Goal: Task Accomplishment & Management: Manage account settings

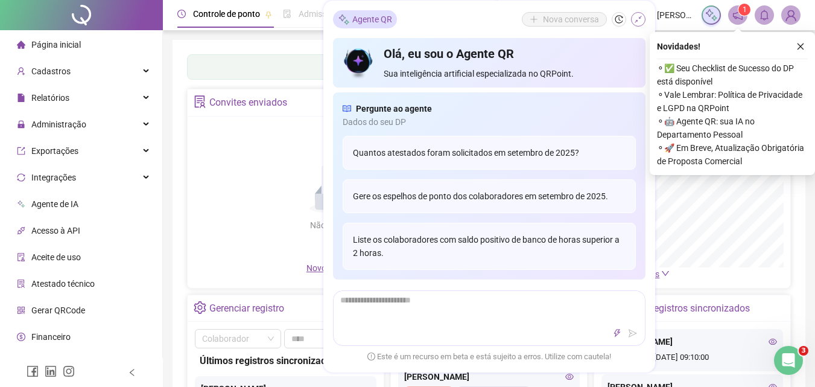
click at [637, 17] on icon "shrink" at bounding box center [638, 19] width 8 height 8
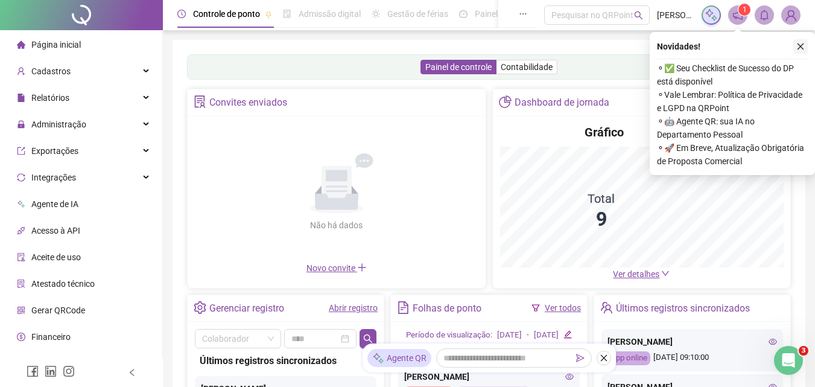
click at [802, 43] on icon "close" at bounding box center [800, 46] width 8 height 8
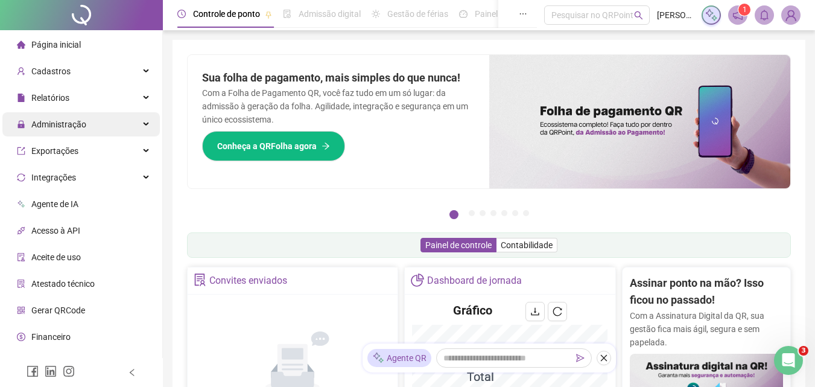
click at [69, 127] on span "Administração" at bounding box center [58, 124] width 55 height 10
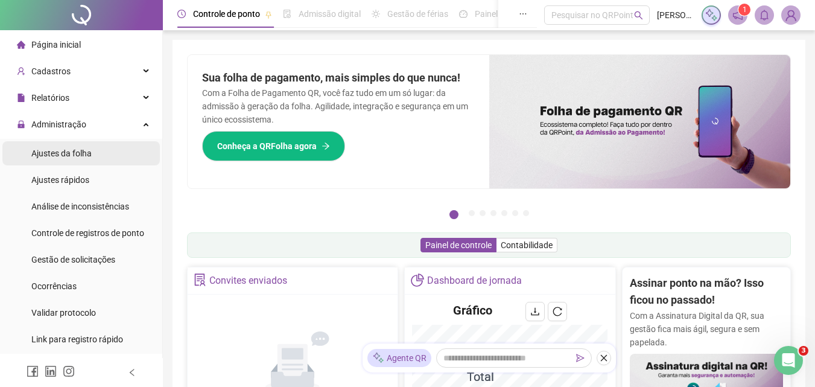
click at [55, 151] on span "Ajustes da folha" at bounding box center [61, 153] width 60 height 10
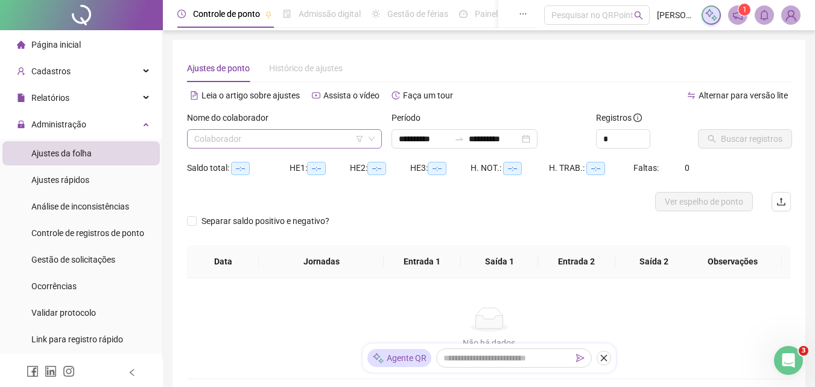
click at [303, 137] on input "search" at bounding box center [278, 139] width 169 height 18
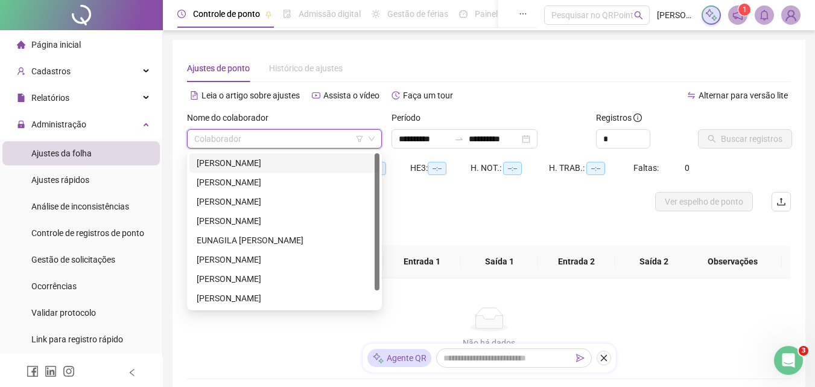
drag, startPoint x: 309, startPoint y: 158, endPoint x: 411, endPoint y: 151, distance: 101.5
click at [309, 159] on div "[PERSON_NAME]" at bounding box center [285, 162] width 176 height 13
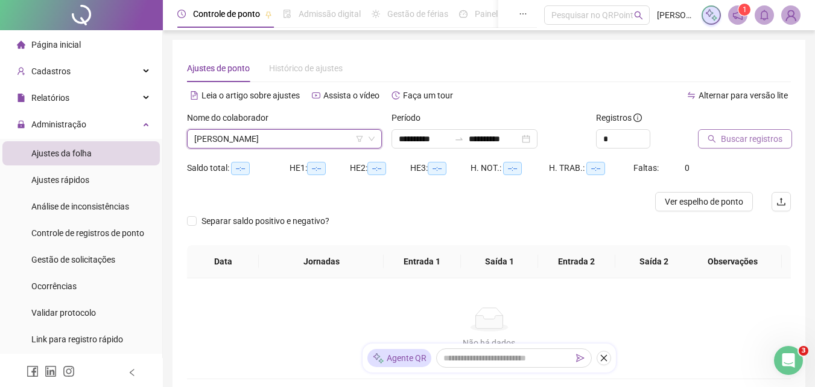
click at [730, 133] on span "Buscar registros" at bounding box center [752, 138] width 62 height 13
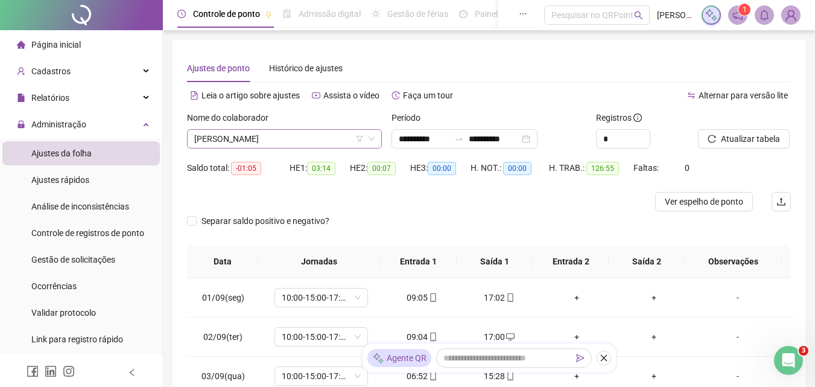
click at [317, 134] on span "[PERSON_NAME]" at bounding box center [284, 139] width 180 height 18
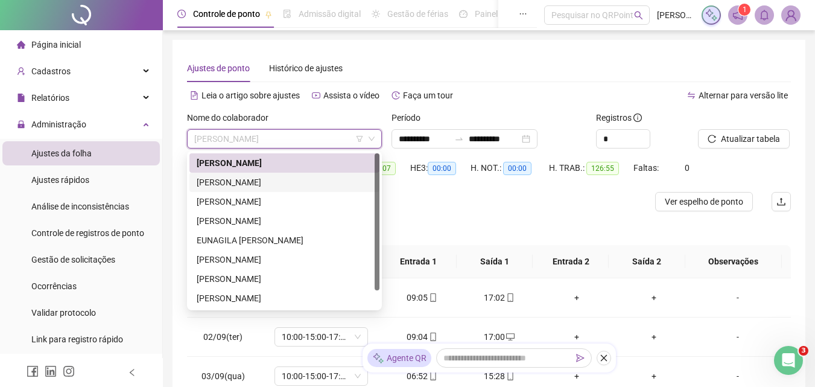
click at [268, 179] on div "[PERSON_NAME]" at bounding box center [285, 182] width 176 height 13
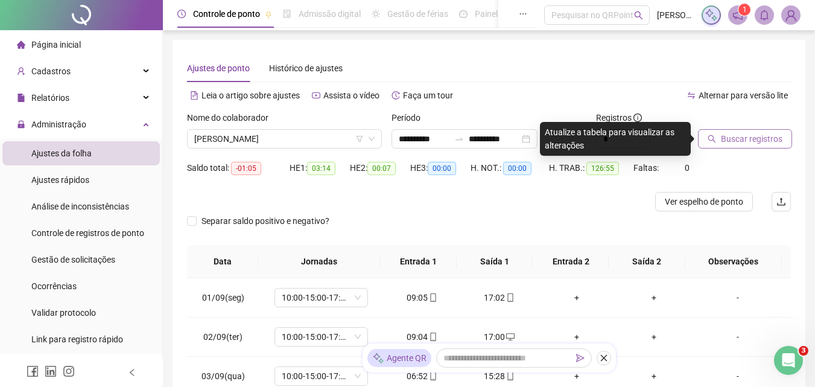
click at [736, 138] on span "Buscar registros" at bounding box center [752, 138] width 62 height 13
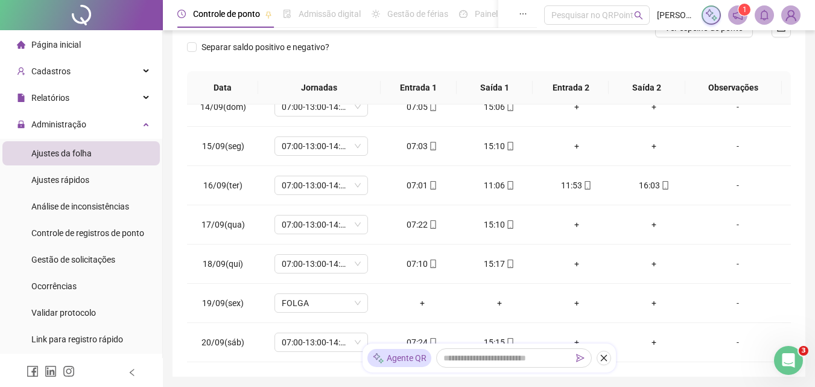
scroll to position [63, 0]
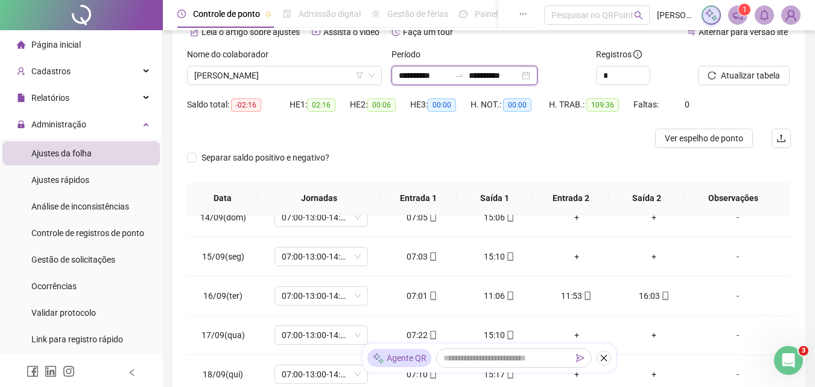
click at [515, 73] on input "**********" at bounding box center [494, 75] width 51 height 13
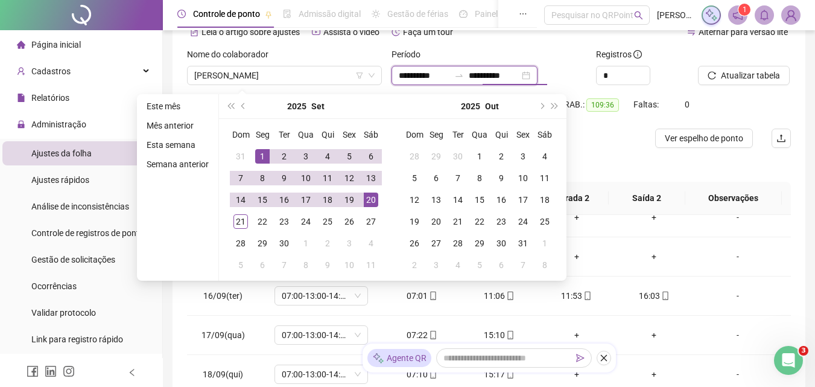
type input "**********"
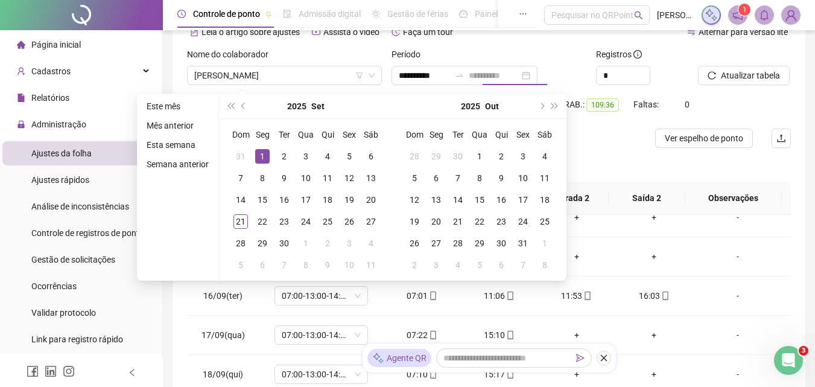
click at [258, 149] on div "1" at bounding box center [262, 156] width 14 height 14
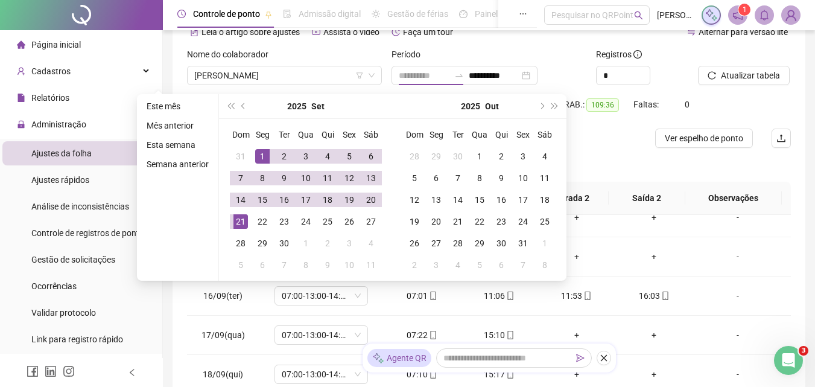
click at [239, 217] on div "21" at bounding box center [240, 221] width 14 height 14
type input "**********"
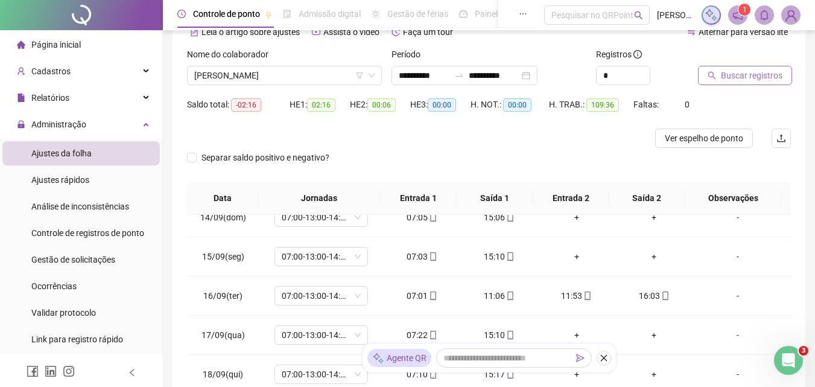
click at [741, 80] on span "Buscar registros" at bounding box center [752, 75] width 62 height 13
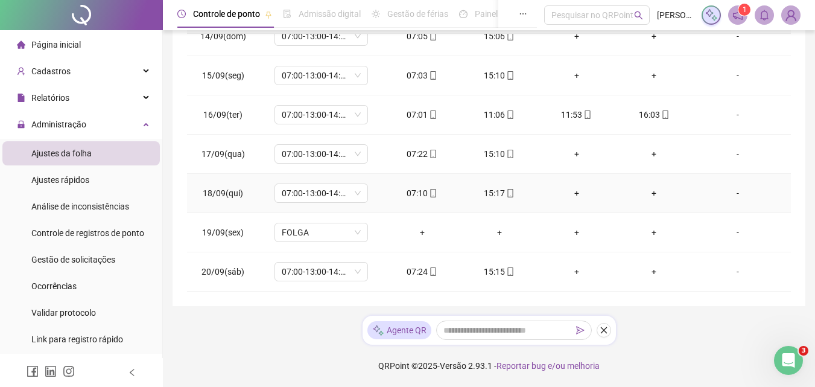
scroll to position [566, 0]
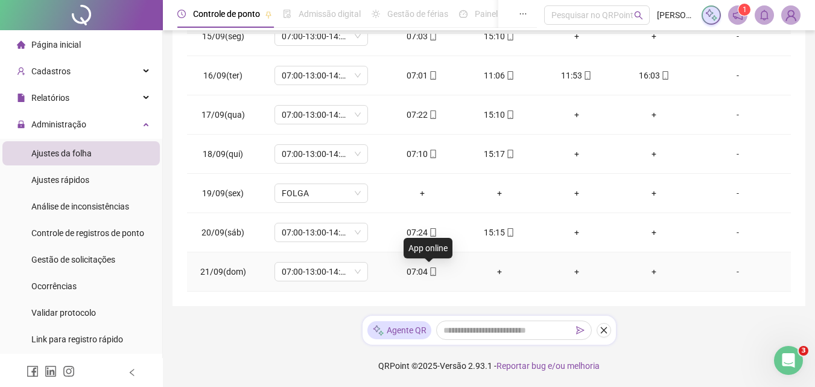
click at [431, 269] on icon "mobile" at bounding box center [433, 271] width 8 height 8
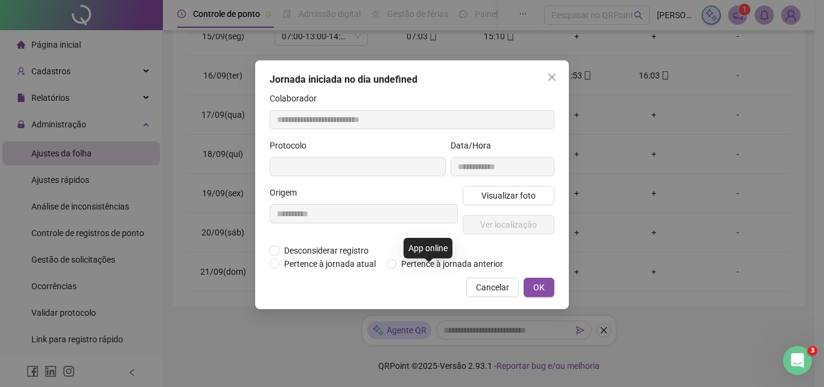
type input "**********"
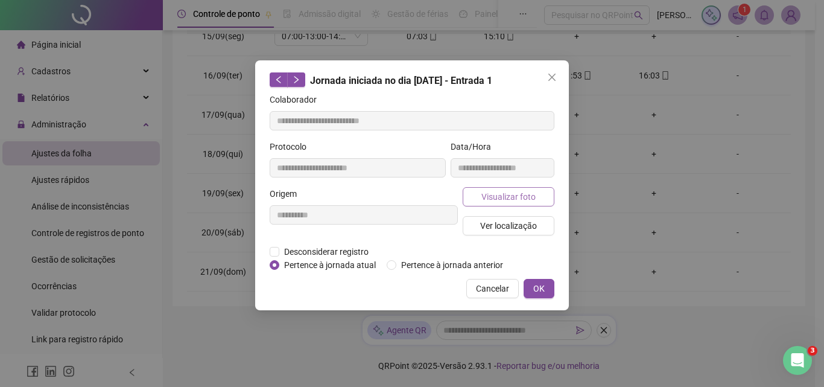
click at [517, 195] on span "Visualizar foto" at bounding box center [508, 196] width 54 height 13
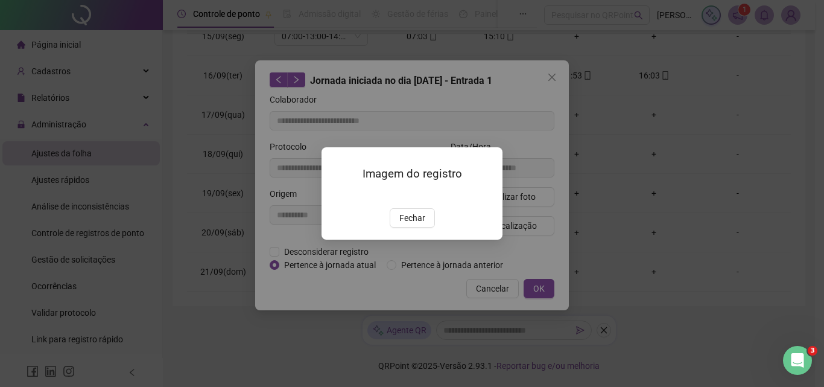
click at [412, 227] on button "Fechar" at bounding box center [412, 217] width 45 height 19
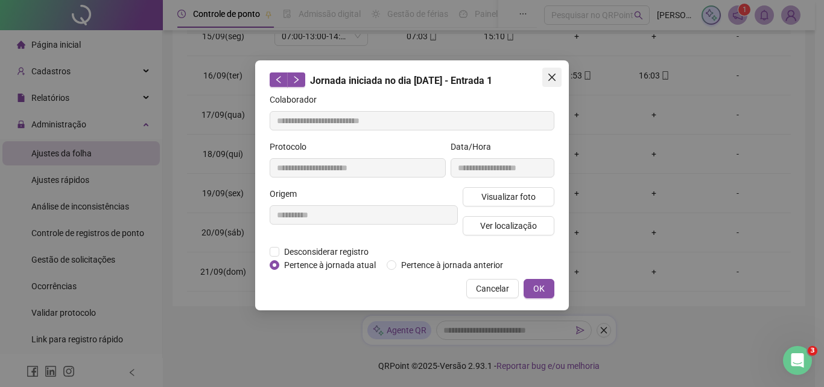
click at [557, 70] on button "Close" at bounding box center [551, 77] width 19 height 19
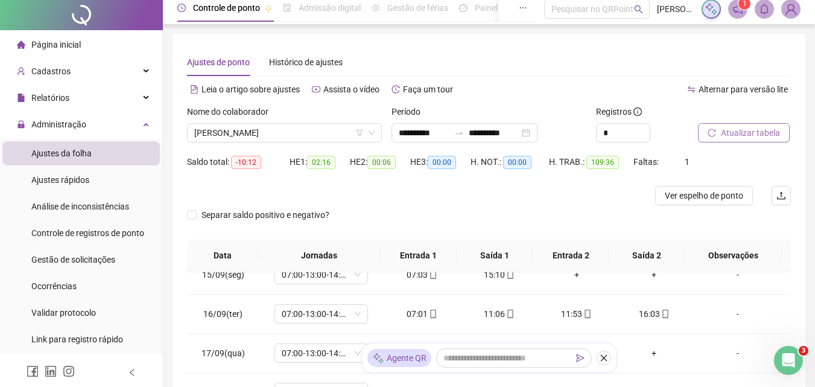
scroll to position [0, 0]
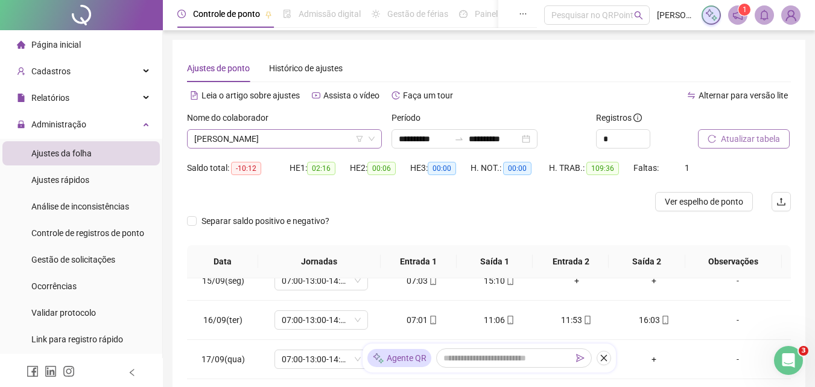
click at [329, 139] on span "[PERSON_NAME]" at bounding box center [284, 139] width 180 height 18
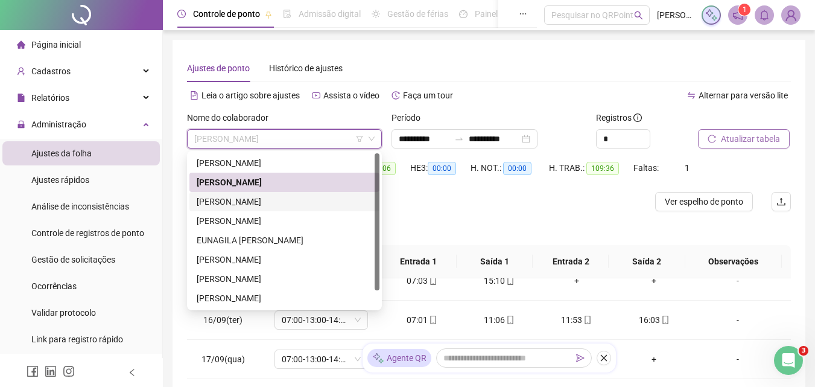
click at [262, 200] on div "[PERSON_NAME]" at bounding box center [285, 201] width 176 height 13
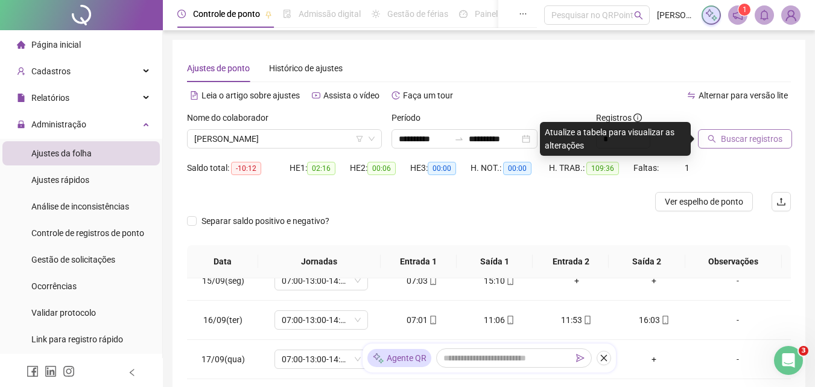
click at [736, 138] on span "Buscar registros" at bounding box center [752, 138] width 62 height 13
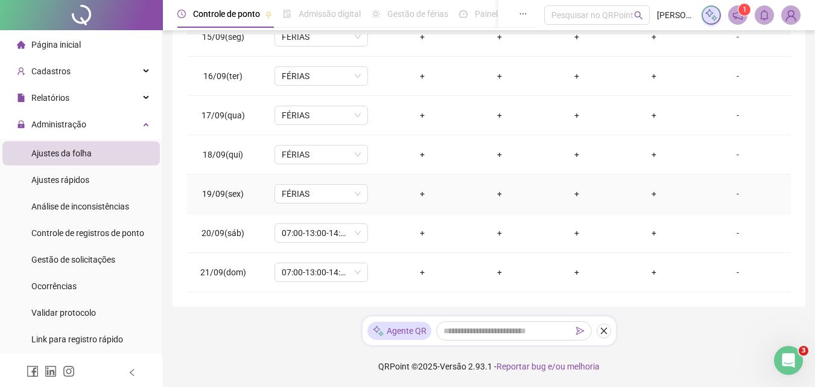
scroll to position [244, 0]
click at [277, 229] on div "07:00-13:00-14:00-16:00" at bounding box center [320, 232] width 93 height 19
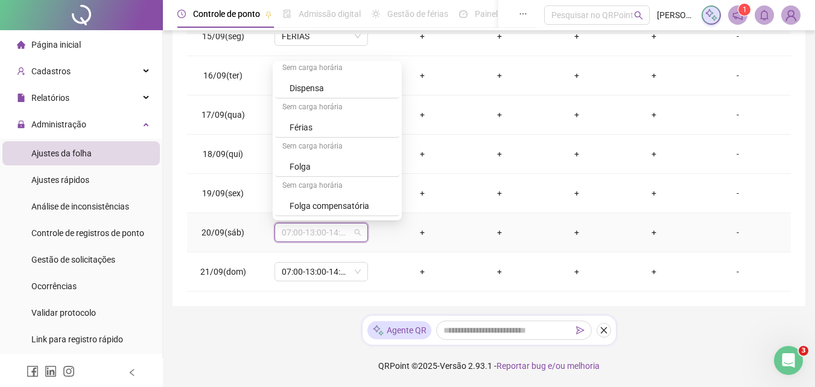
scroll to position [784, 0]
click at [298, 92] on div "Férias" at bounding box center [341, 92] width 103 height 13
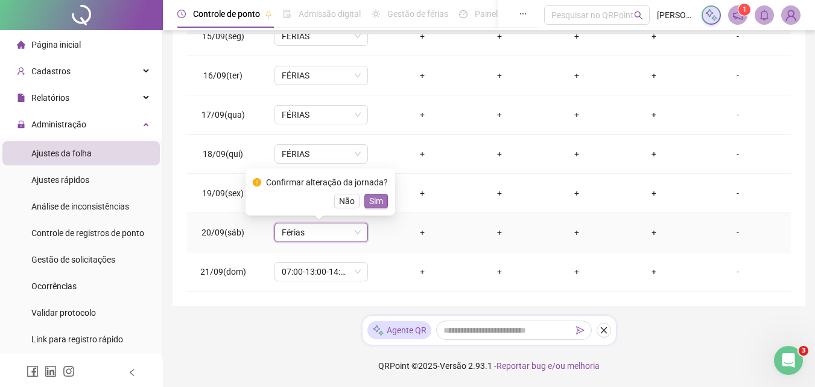
click at [373, 202] on span "Sim" at bounding box center [376, 200] width 14 height 13
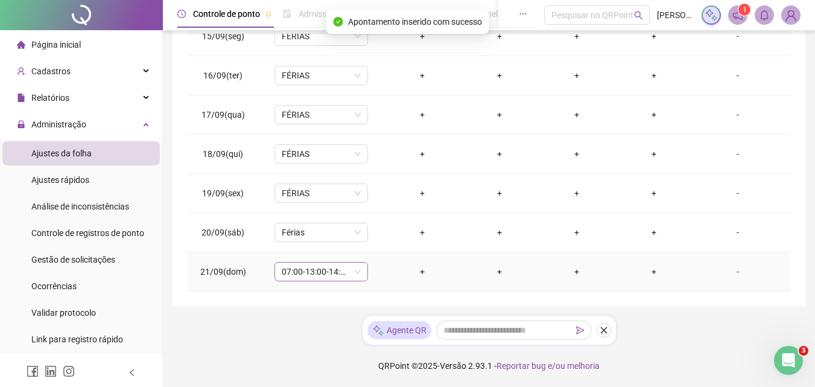
click at [311, 273] on span "07:00-13:00-14:00-16:00" at bounding box center [321, 271] width 79 height 18
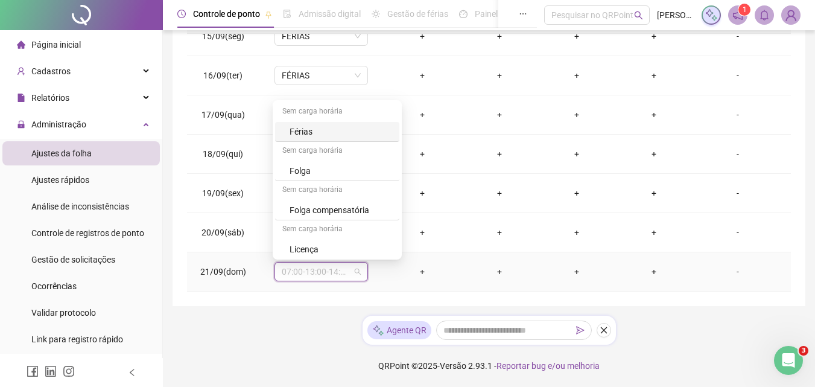
click at [290, 130] on div "Férias" at bounding box center [341, 131] width 103 height 13
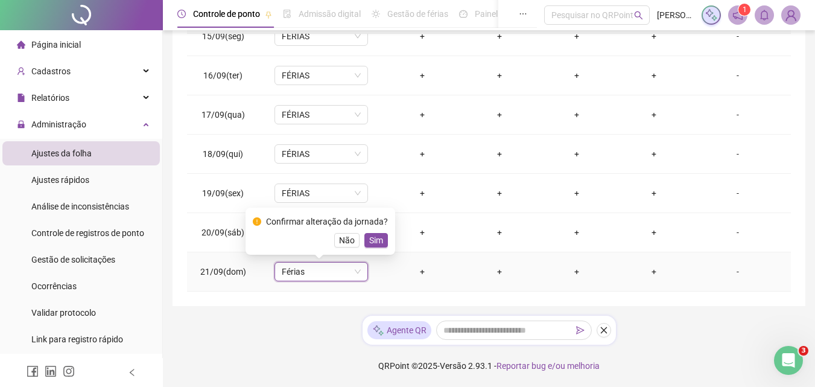
click at [366, 235] on button "Sim" at bounding box center [376, 240] width 24 height 14
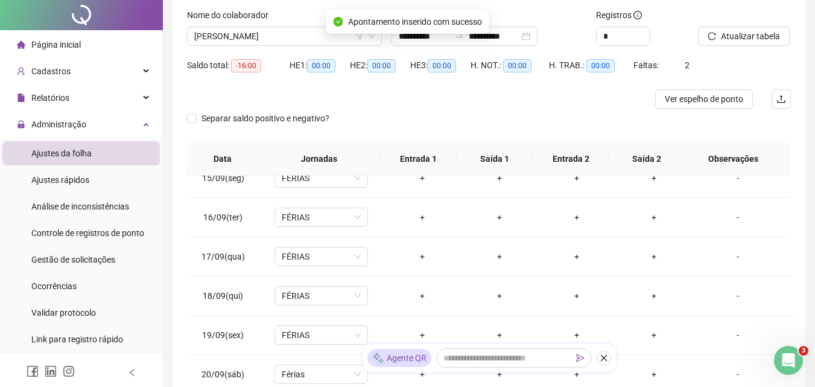
scroll to position [0, 0]
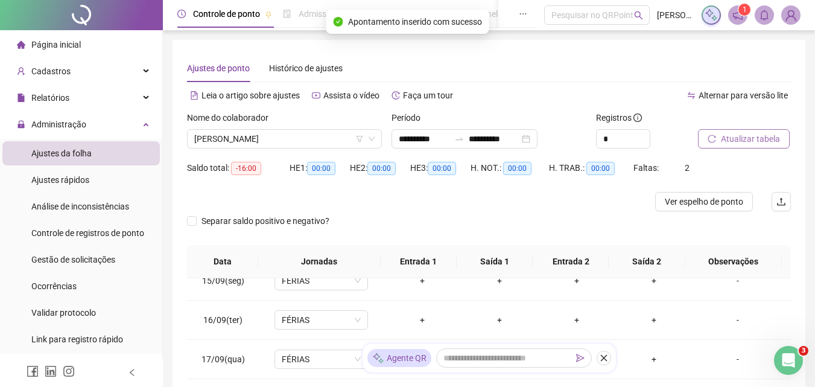
click at [740, 135] on span "Atualizar tabela" at bounding box center [750, 138] width 59 height 13
click at [324, 145] on span "[PERSON_NAME]" at bounding box center [284, 139] width 180 height 18
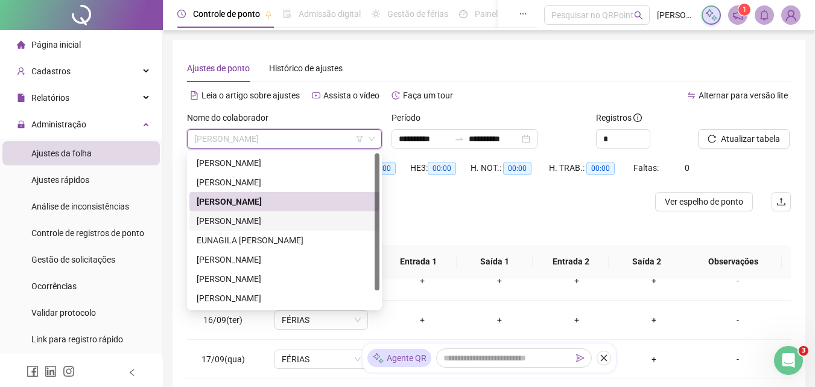
click at [262, 218] on div "[PERSON_NAME]" at bounding box center [285, 220] width 176 height 13
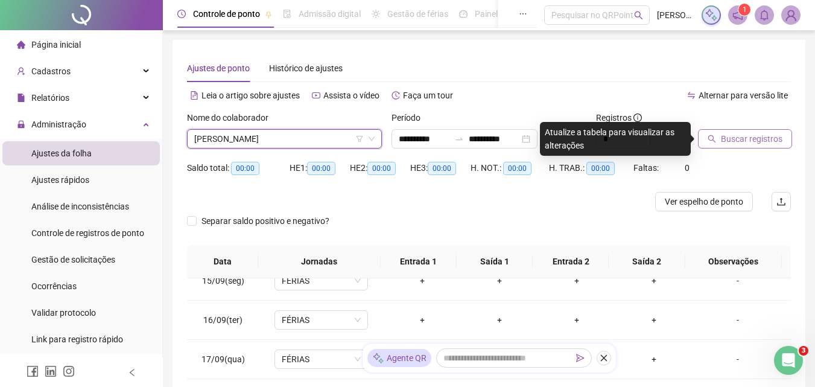
click at [749, 135] on span "Buscar registros" at bounding box center [752, 138] width 62 height 13
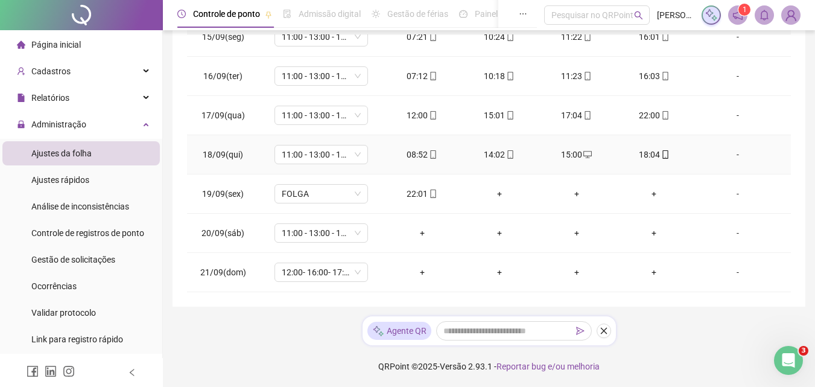
scroll to position [244, 0]
click at [312, 232] on span "11:00 - 13:00 - 15:00 - 21;00" at bounding box center [321, 232] width 79 height 18
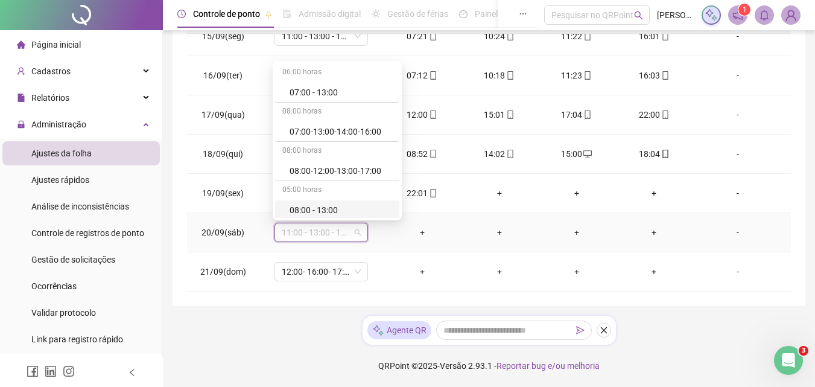
click at [320, 240] on span "11:00 - 13:00 - 15:00 - 21;00" at bounding box center [321, 232] width 79 height 18
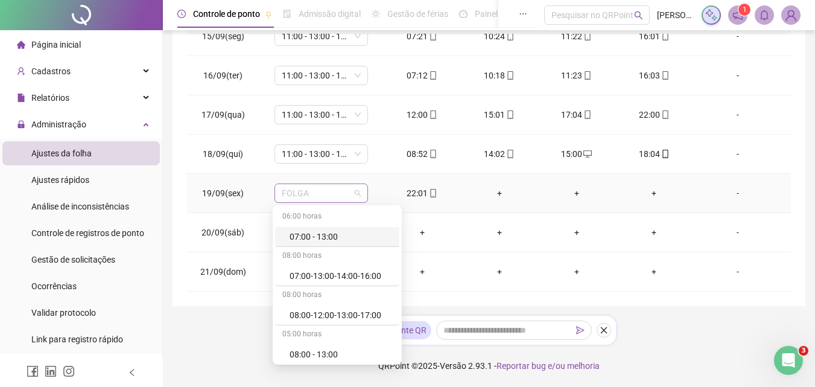
click at [318, 195] on span "FOLGA" at bounding box center [321, 193] width 79 height 18
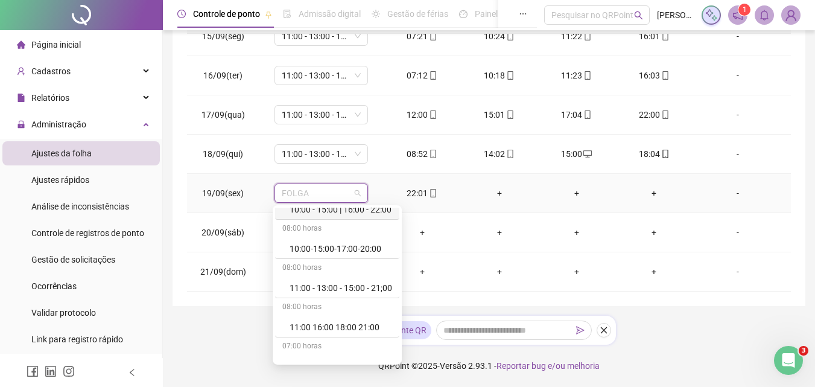
scroll to position [362, 0]
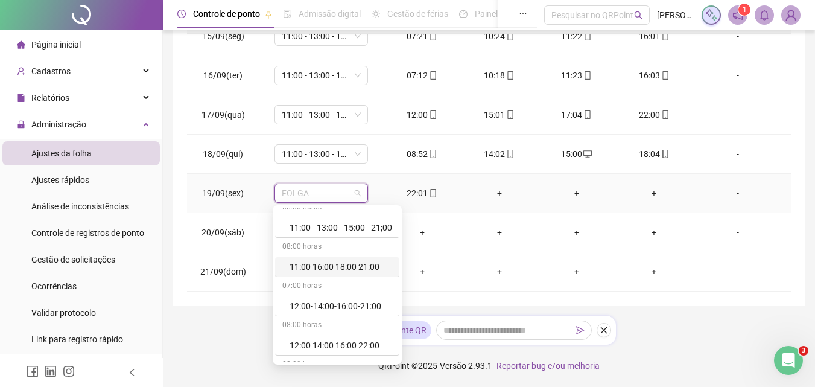
click at [351, 270] on div "11:00 16:00 18:00 21:00" at bounding box center [341, 266] width 103 height 13
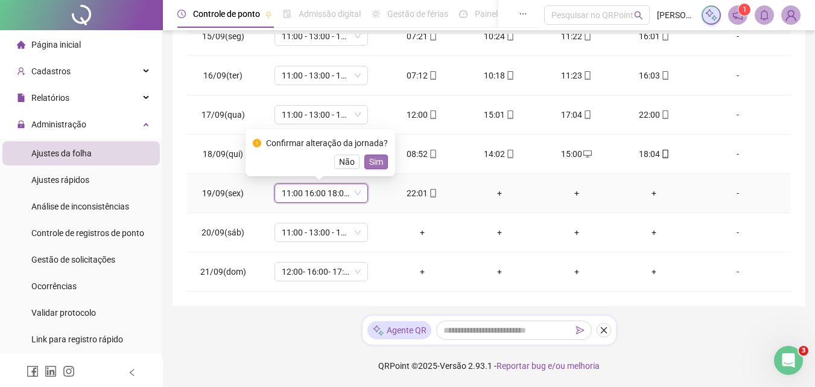
click at [379, 157] on span "Sim" at bounding box center [376, 161] width 14 height 13
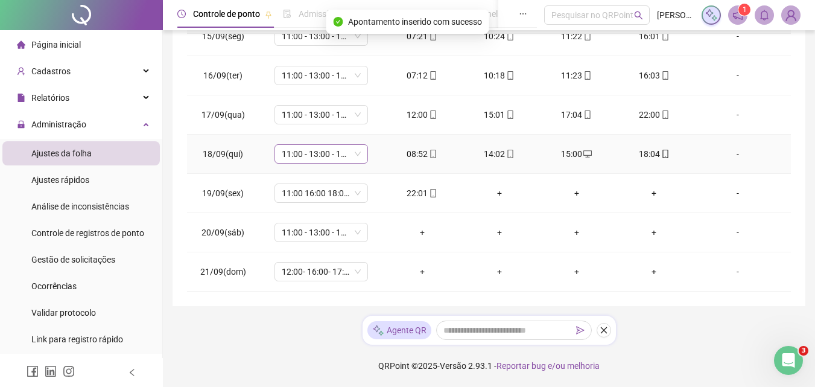
click at [318, 156] on span "11:00 - 13:00 - 15:00 - 21;00" at bounding box center [321, 154] width 79 height 18
click at [796, 136] on div "**********" at bounding box center [489, 51] width 633 height 510
click at [498, 195] on div "+" at bounding box center [499, 192] width 58 height 13
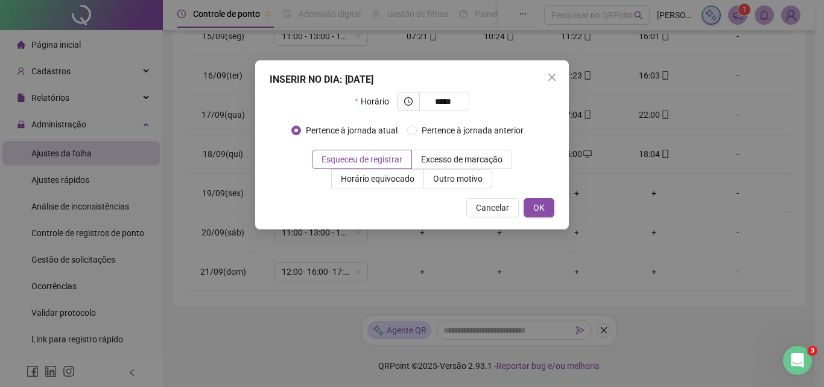
type input "*****"
click at [531, 220] on div "INSERIR NO DIA : 19/09/2025 Horário ***** Pertence à jornada atual Pertence à j…" at bounding box center [412, 144] width 314 height 169
click at [543, 206] on span "OK" at bounding box center [538, 207] width 11 height 13
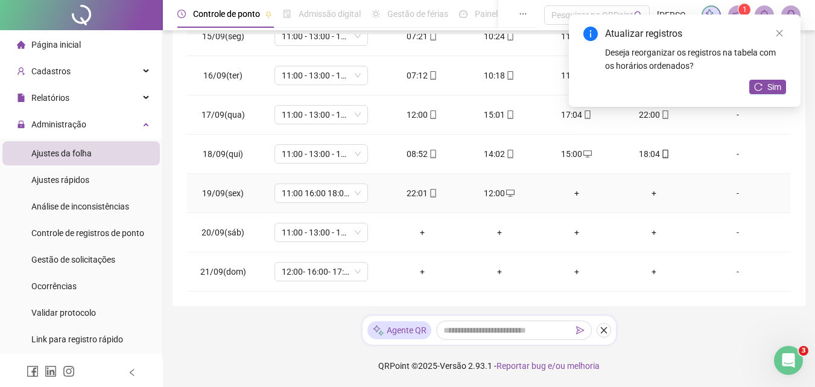
click at [572, 191] on div "+" at bounding box center [577, 192] width 58 height 13
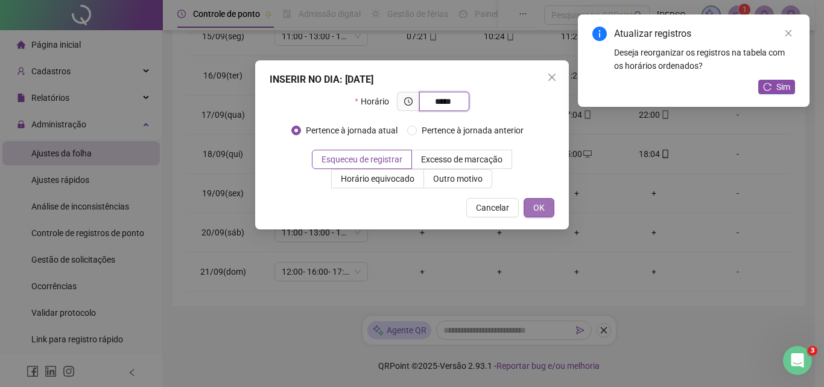
type input "*****"
click at [547, 205] on button "OK" at bounding box center [539, 207] width 31 height 19
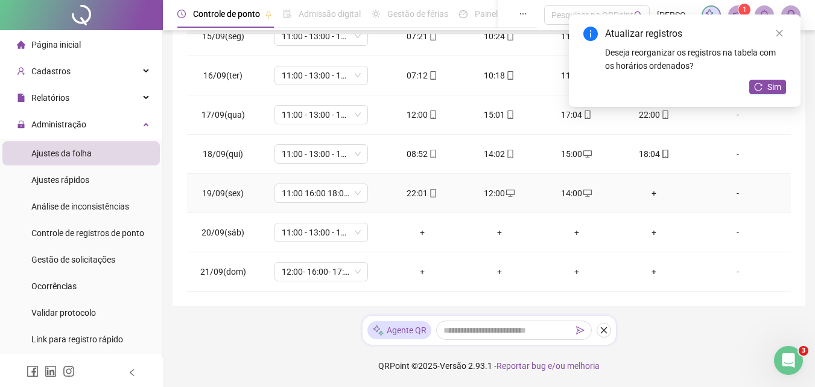
click at [651, 191] on div "+" at bounding box center [654, 192] width 58 height 13
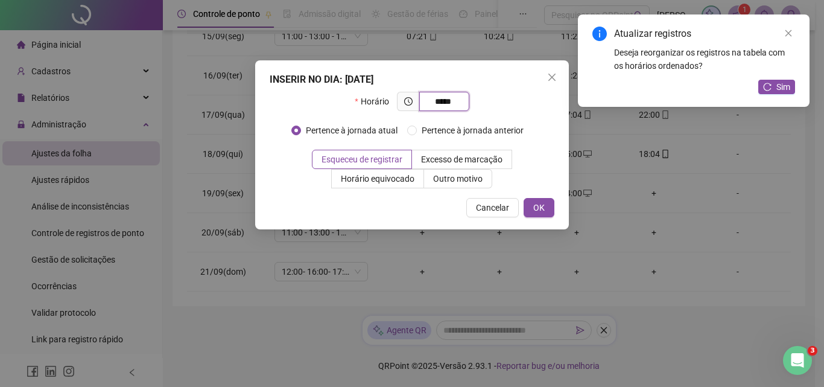
type input "*****"
click at [549, 194] on div "INSERIR NO DIA : 19/09/2025 Horário ***** Pertence à jornada atual Pertence à j…" at bounding box center [412, 144] width 314 height 169
click at [545, 207] on button "OK" at bounding box center [539, 207] width 31 height 19
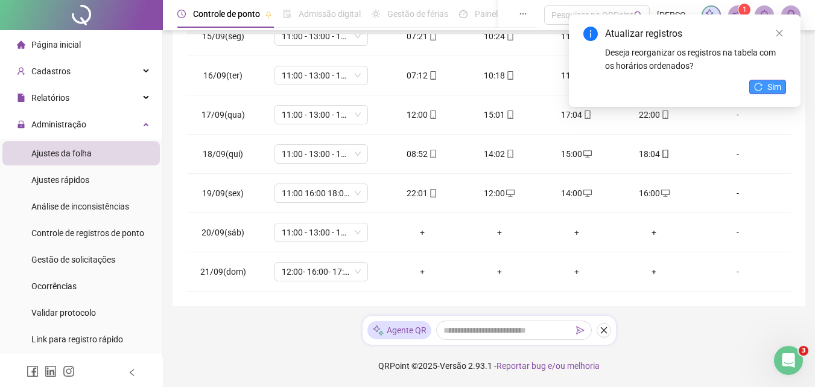
click at [779, 92] on span "Sim" at bounding box center [774, 86] width 14 height 13
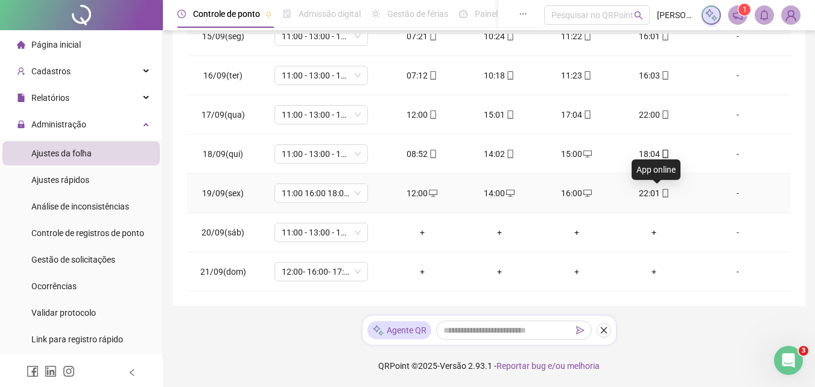
click at [662, 189] on icon "mobile" at bounding box center [664, 193] width 5 height 8
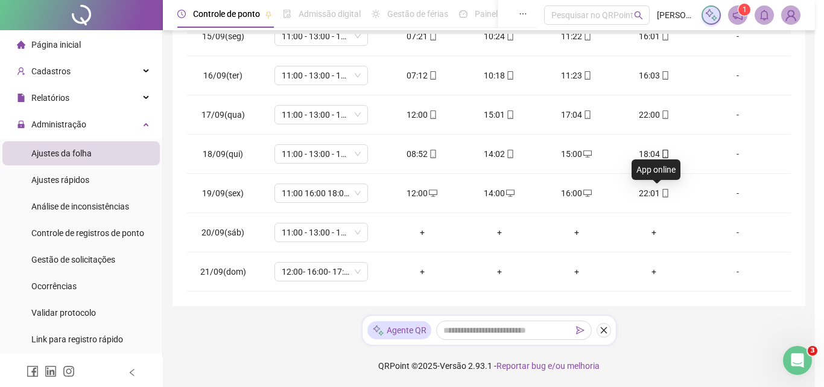
type input "**********"
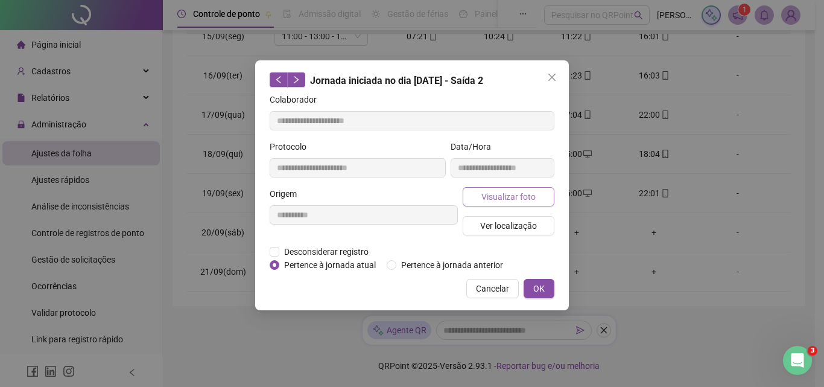
click at [507, 193] on span "Visualizar foto" at bounding box center [508, 196] width 54 height 13
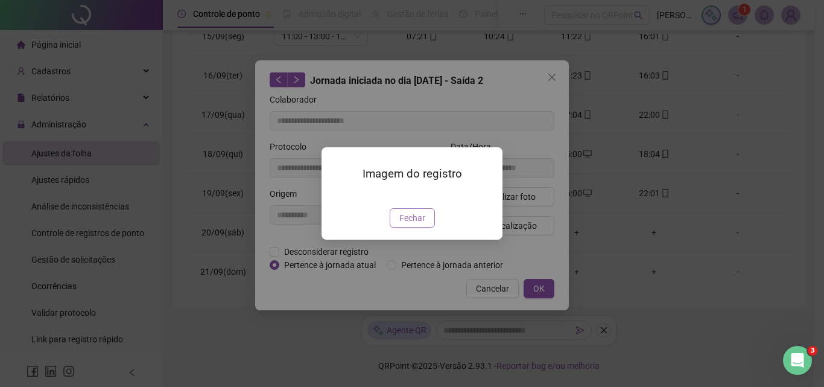
click at [408, 224] on span "Fechar" at bounding box center [412, 217] width 26 height 13
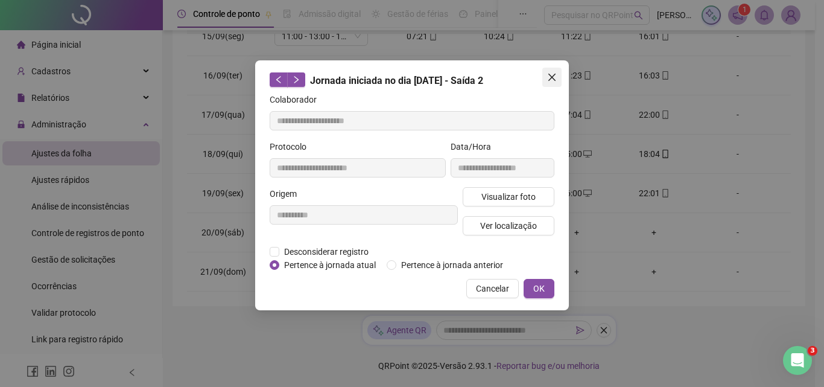
click at [545, 81] on span "Close" at bounding box center [551, 77] width 19 height 10
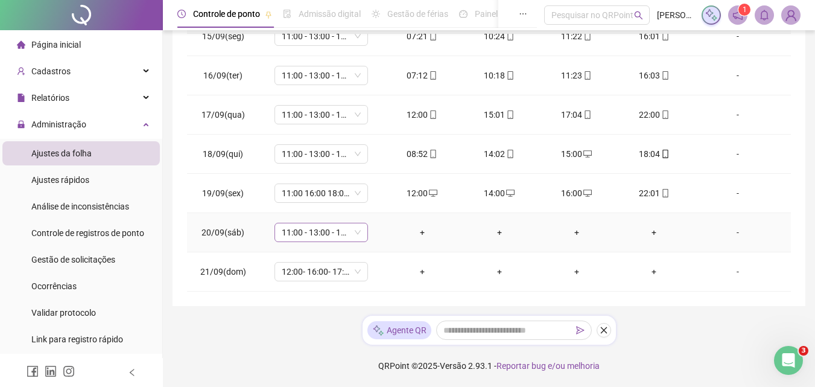
click at [314, 232] on span "11:00 - 13:00 - 15:00 - 21;00" at bounding box center [321, 232] width 79 height 18
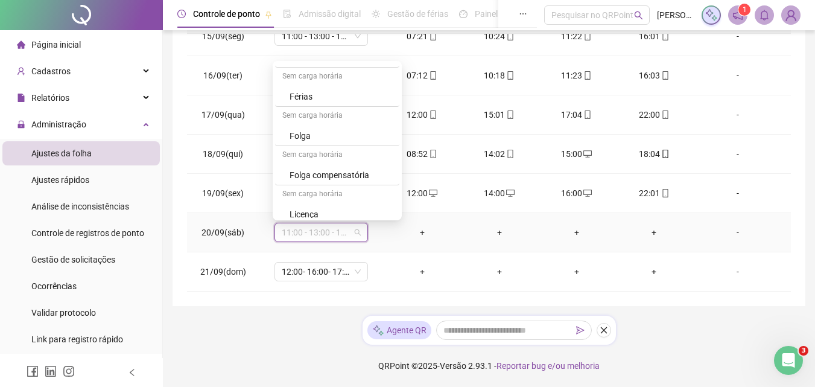
scroll to position [784, 0]
click at [315, 126] on div "Folga" at bounding box center [341, 131] width 103 height 13
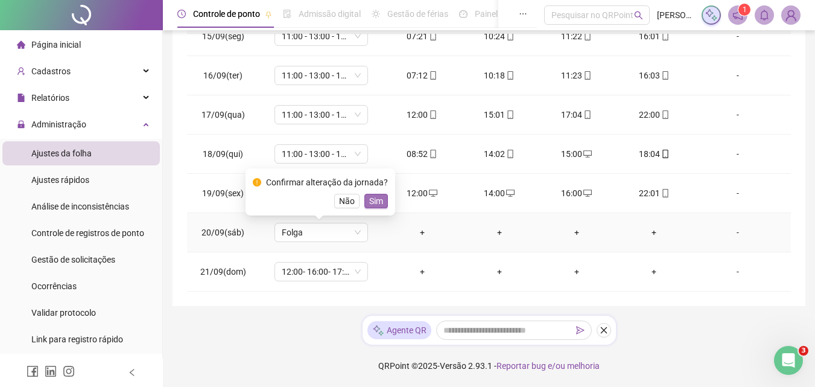
click at [380, 195] on span "Sim" at bounding box center [376, 200] width 14 height 13
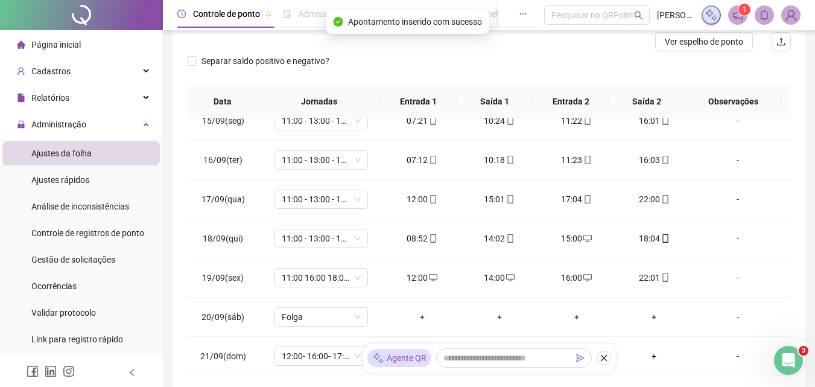
scroll to position [0, 0]
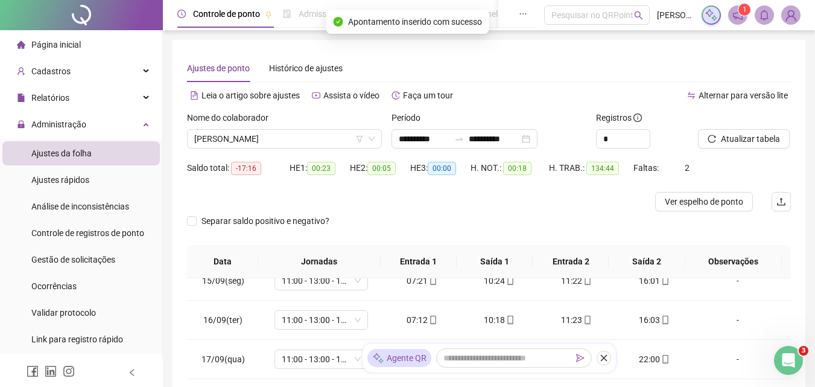
click at [732, 150] on div "Atualizar tabela" at bounding box center [744, 134] width 103 height 47
click at [727, 138] on span "Atualizar tabela" at bounding box center [750, 138] width 59 height 13
click at [315, 133] on span "[PERSON_NAME]" at bounding box center [284, 139] width 180 height 18
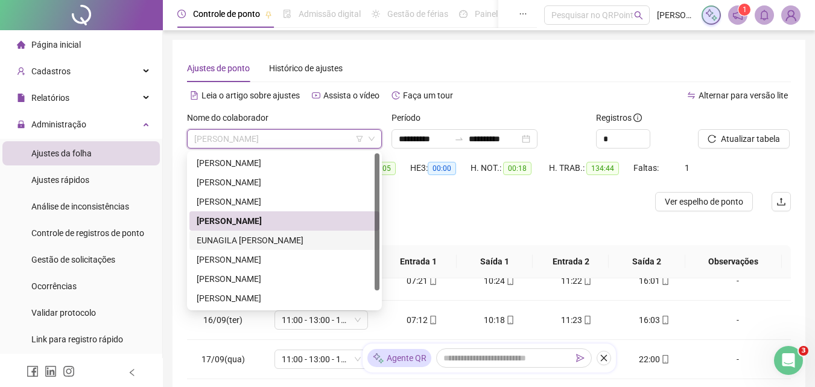
click at [275, 235] on div "EUNAGILA [PERSON_NAME]" at bounding box center [285, 239] width 176 height 13
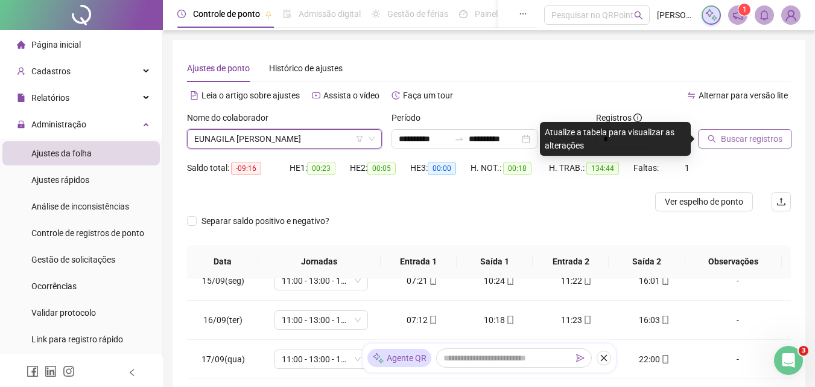
click at [765, 135] on span "Buscar registros" at bounding box center [752, 138] width 62 height 13
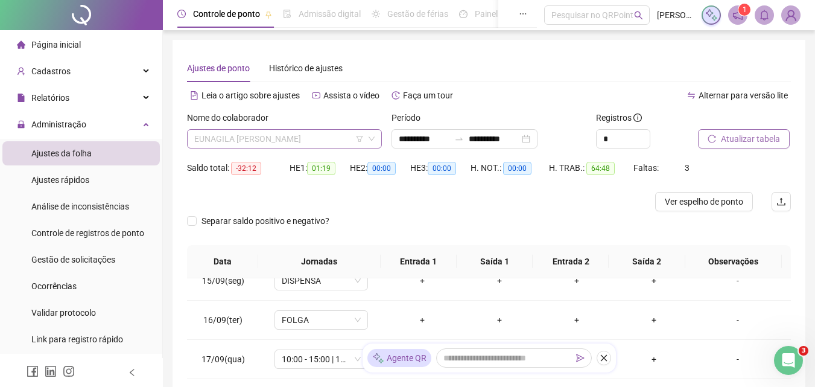
click at [288, 139] on span "EUNAGILA [PERSON_NAME]" at bounding box center [284, 139] width 180 height 18
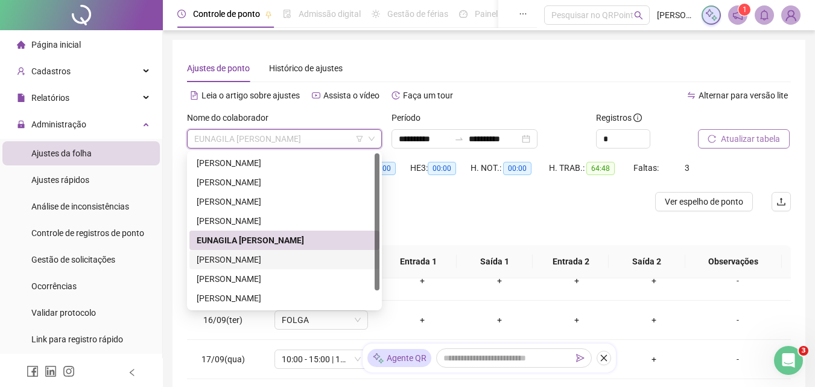
drag, startPoint x: 269, startPoint y: 262, endPoint x: 258, endPoint y: 275, distance: 17.5
click at [268, 262] on div "[PERSON_NAME]" at bounding box center [285, 259] width 176 height 13
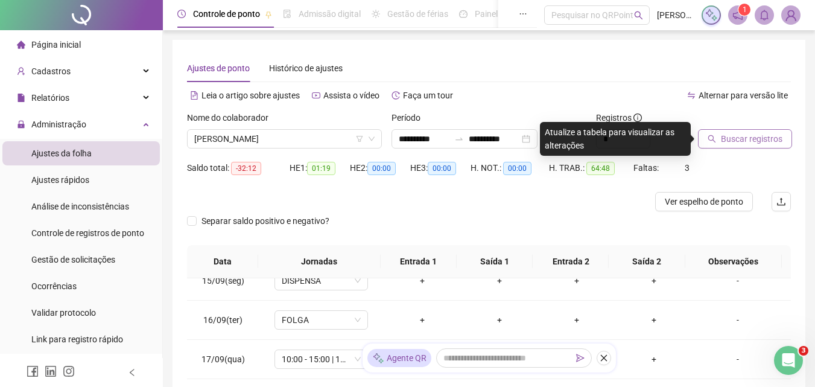
click at [728, 130] on button "Buscar registros" at bounding box center [745, 138] width 94 height 19
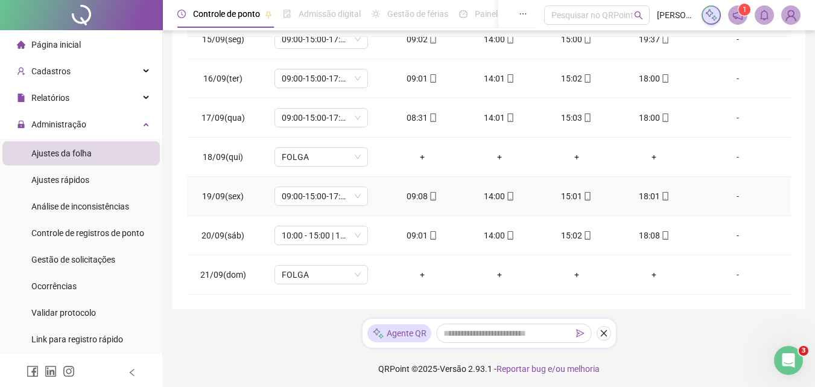
scroll to position [244, 0]
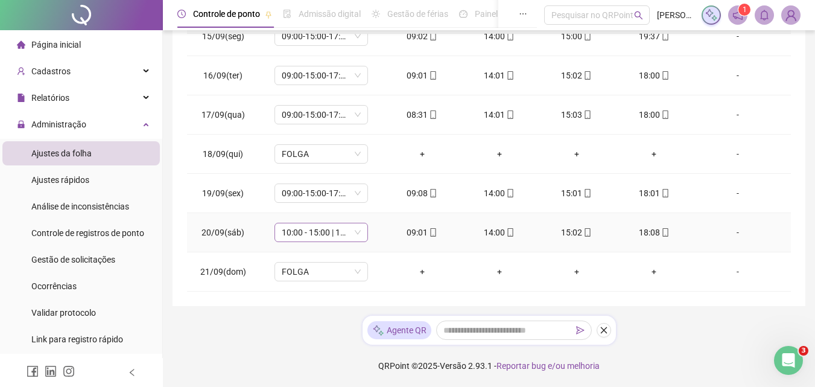
click at [331, 228] on span "10:00 - 15:00 | 16:00 - 22:00" at bounding box center [321, 232] width 79 height 18
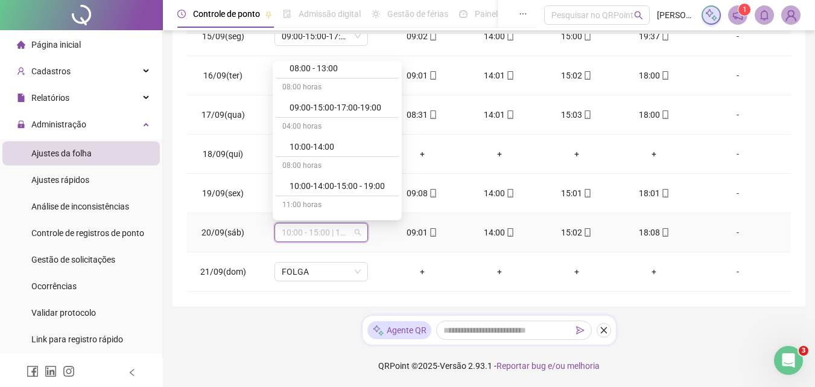
scroll to position [121, 0]
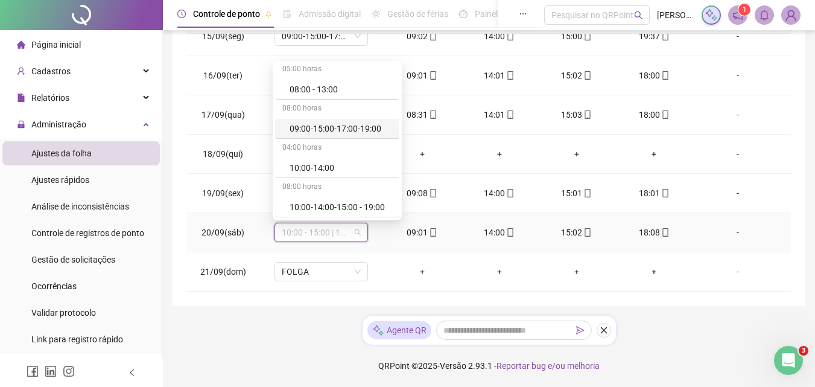
click at [344, 130] on div "09:00-15:00-17:00-19:00" at bounding box center [341, 128] width 103 height 13
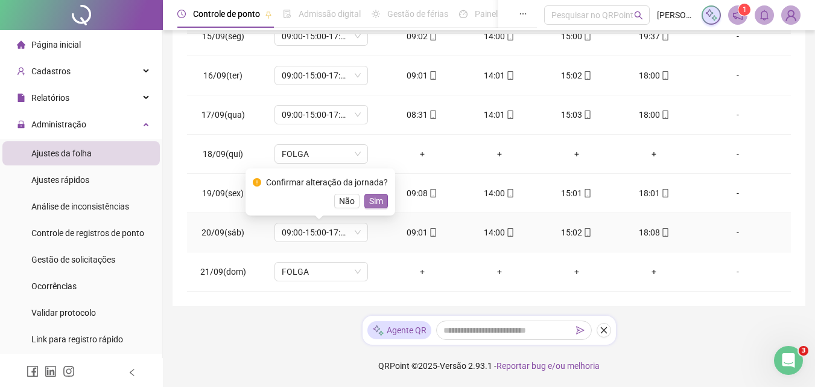
click at [371, 197] on span "Sim" at bounding box center [376, 200] width 14 height 13
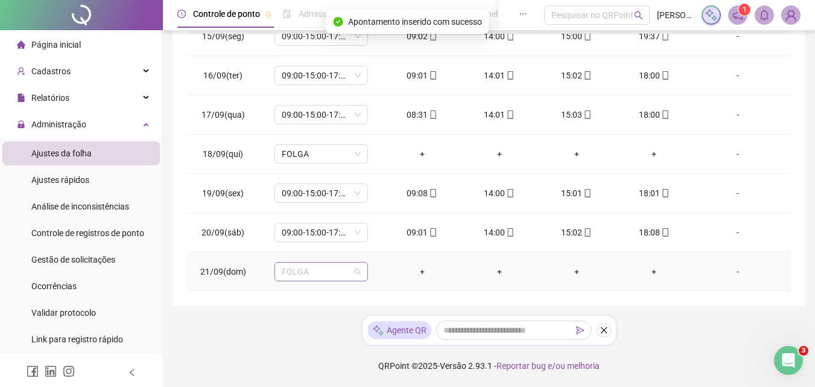
click at [333, 271] on span "FOLGA" at bounding box center [321, 271] width 79 height 18
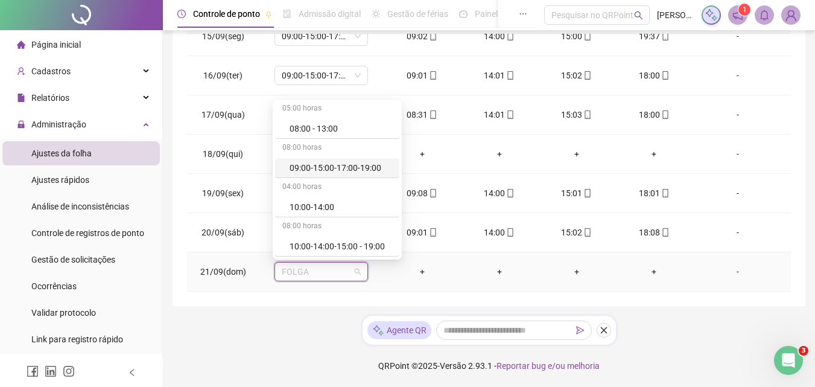
click at [324, 171] on div "09:00-15:00-17:00-19:00" at bounding box center [341, 167] width 103 height 13
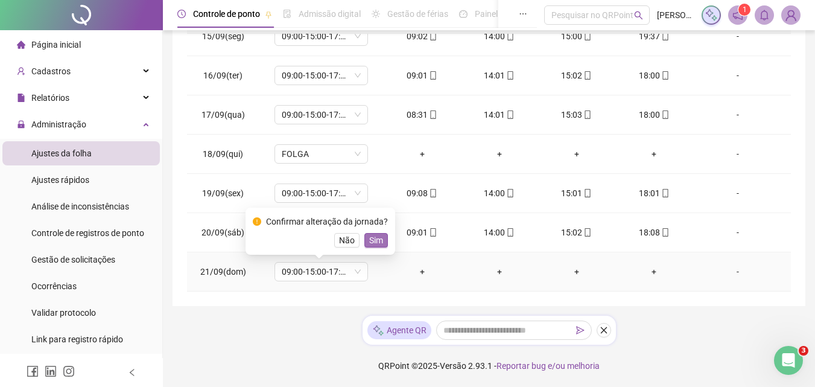
click at [372, 243] on span "Sim" at bounding box center [376, 239] width 14 height 13
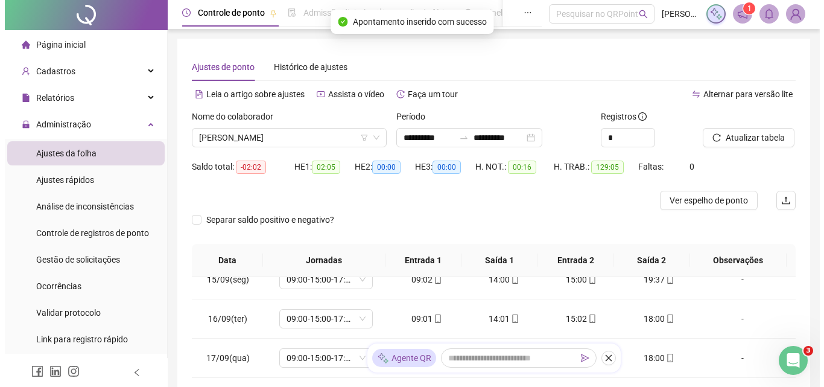
scroll to position [0, 0]
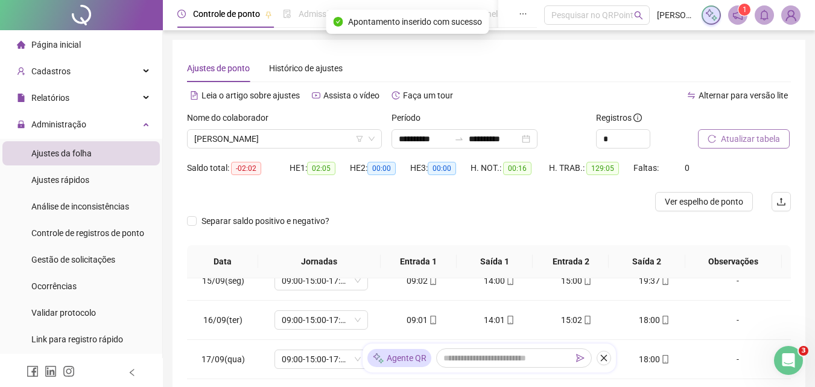
click at [732, 139] on span "Atualizar tabela" at bounding box center [750, 138] width 59 height 13
click at [714, 144] on button "Atualizar tabela" at bounding box center [744, 138] width 92 height 19
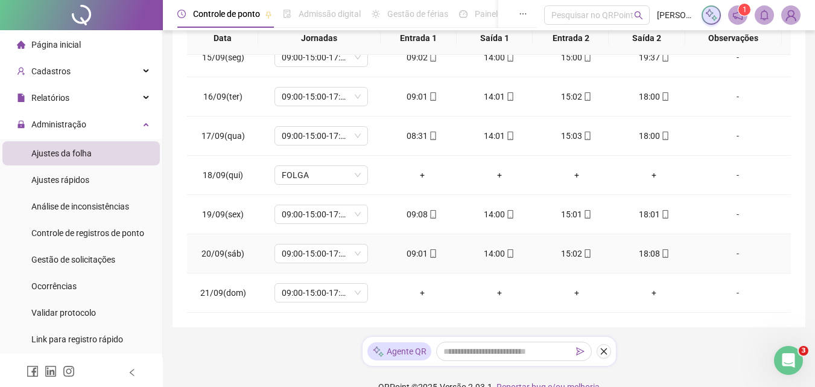
scroll to position [244, 0]
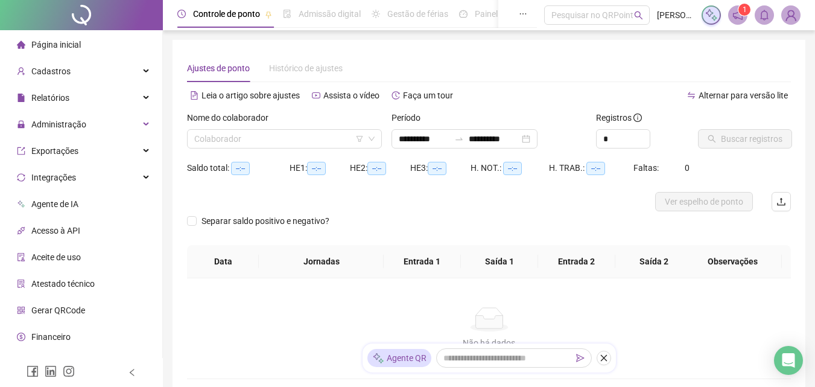
type input "**********"
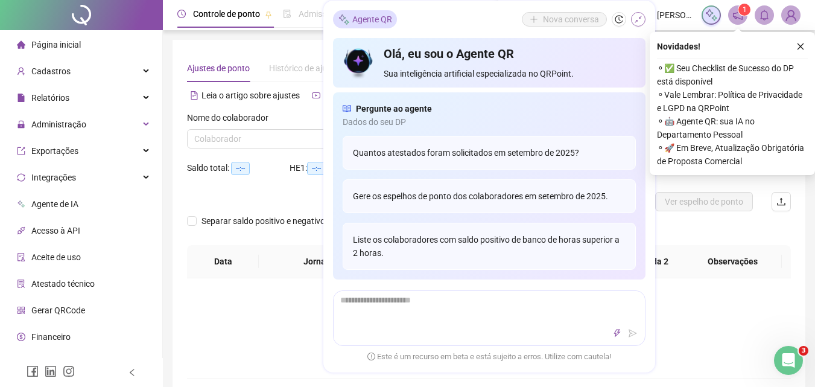
click at [636, 24] on button "button" at bounding box center [638, 19] width 14 height 14
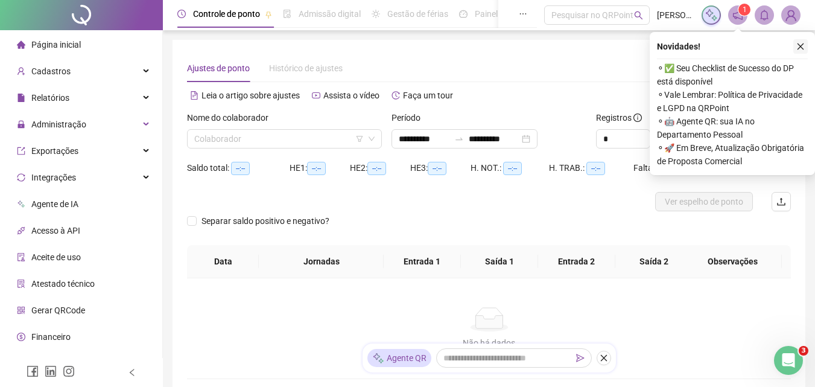
click at [796, 49] on button "button" at bounding box center [800, 46] width 14 height 14
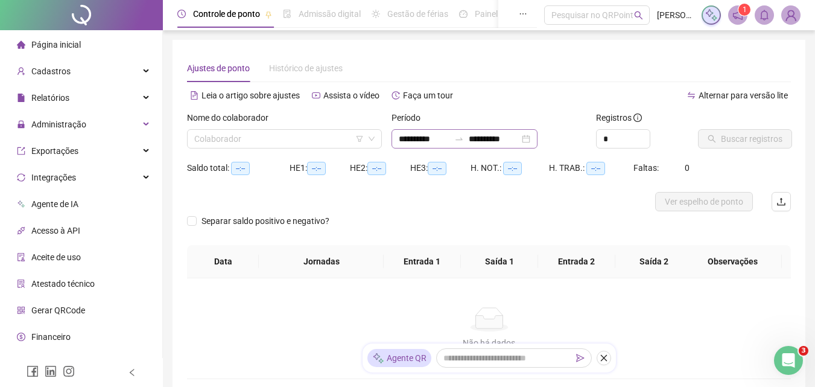
click at [464, 141] on icon "swap-right" at bounding box center [459, 139] width 10 height 10
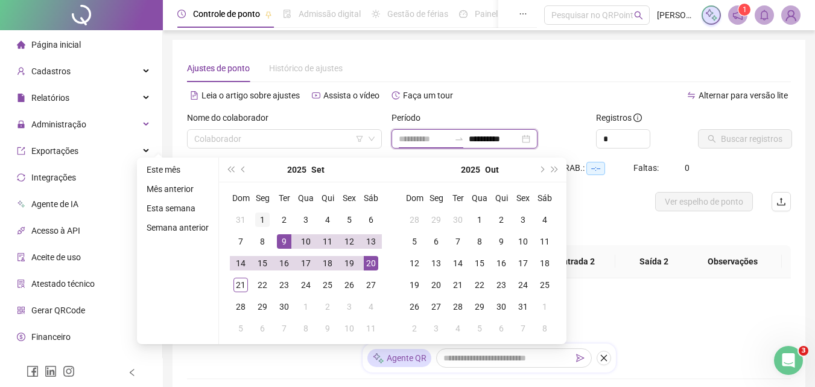
type input "**********"
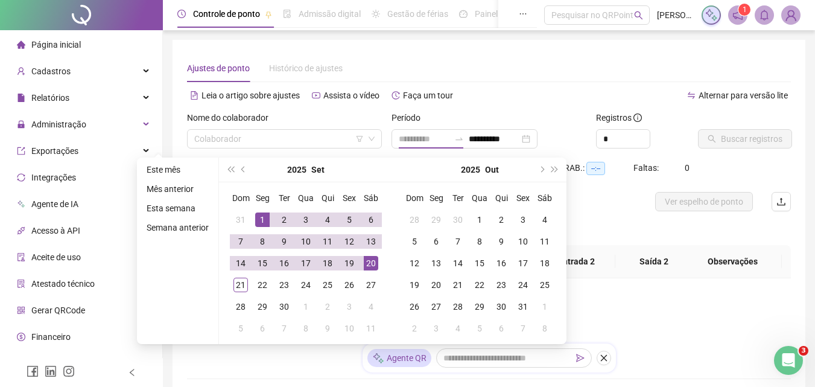
click at [264, 218] on div "1" at bounding box center [262, 219] width 14 height 14
type input "**********"
click at [244, 281] on div "21" at bounding box center [240, 284] width 14 height 14
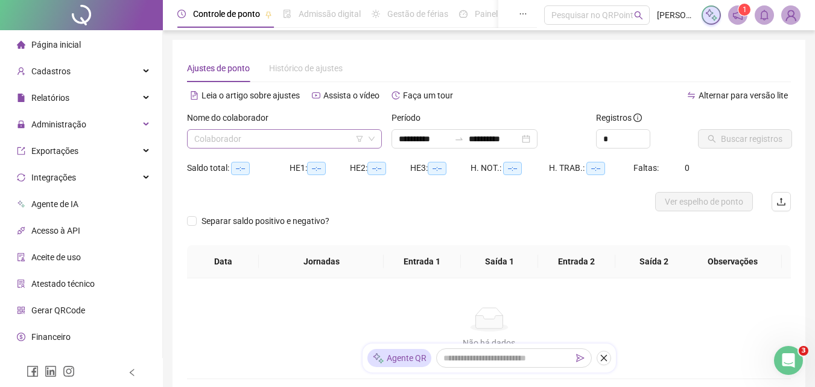
drag, startPoint x: 315, startPoint y: 151, endPoint x: 315, endPoint y: 141, distance: 9.7
click at [315, 150] on div "Nome do colaborador Colaborador" at bounding box center [284, 134] width 204 height 47
click at [315, 141] on input "search" at bounding box center [278, 139] width 169 height 18
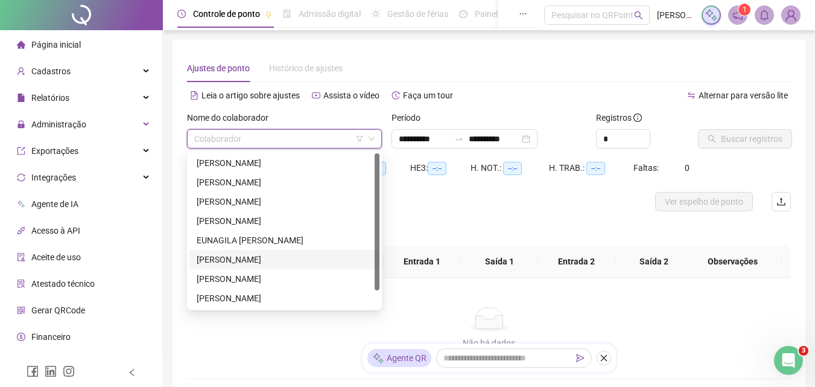
click at [244, 260] on div "[PERSON_NAME]" at bounding box center [285, 259] width 176 height 13
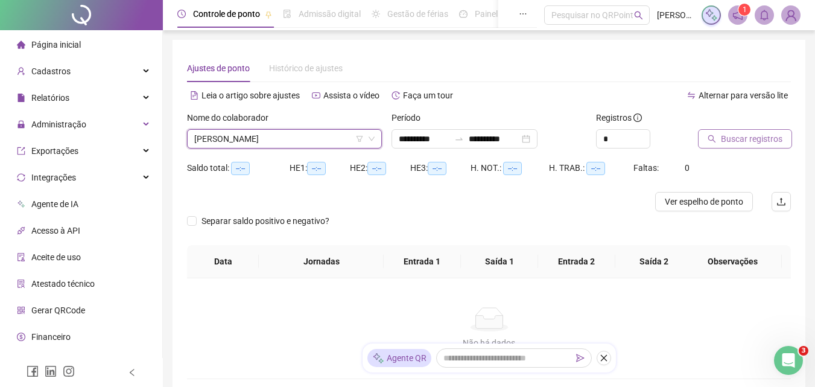
click at [744, 133] on span "Buscar registros" at bounding box center [752, 138] width 62 height 13
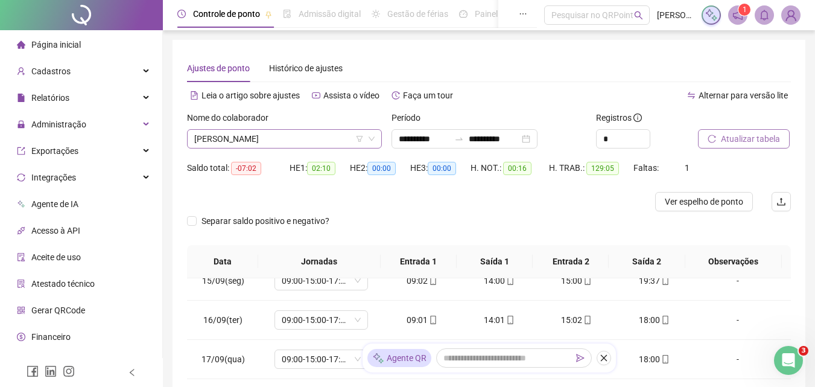
click at [320, 137] on span "[PERSON_NAME]" at bounding box center [284, 139] width 180 height 18
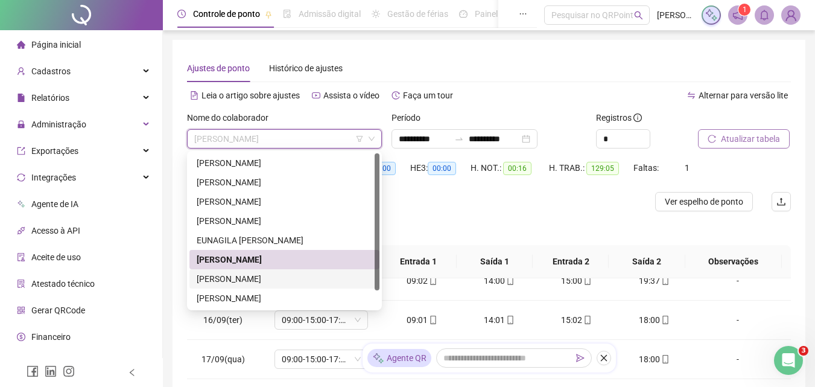
click at [265, 274] on div "[PERSON_NAME]" at bounding box center [285, 278] width 176 height 13
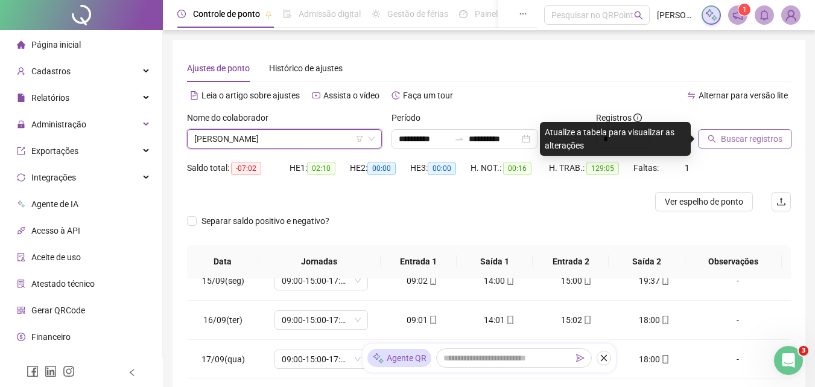
click at [734, 142] on span "Buscar registros" at bounding box center [752, 138] width 62 height 13
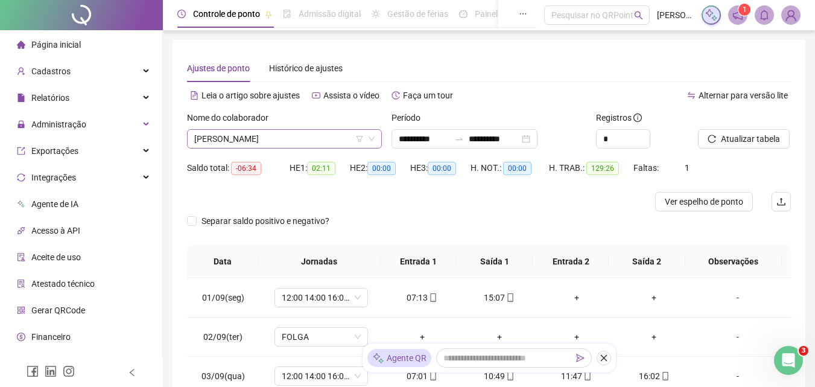
click at [286, 139] on span "[PERSON_NAME]" at bounding box center [284, 139] width 180 height 18
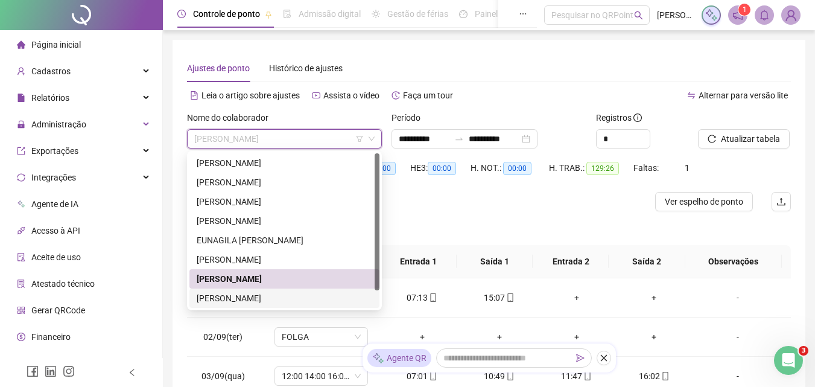
click at [239, 292] on div "[PERSON_NAME]" at bounding box center [285, 297] width 176 height 13
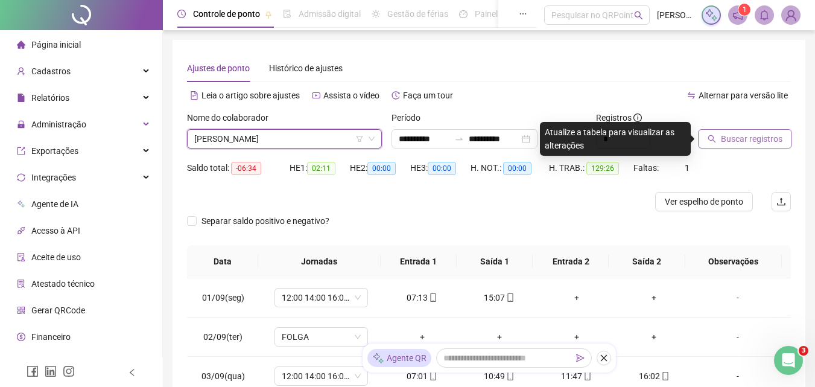
click at [741, 130] on button "Buscar registros" at bounding box center [745, 138] width 94 height 19
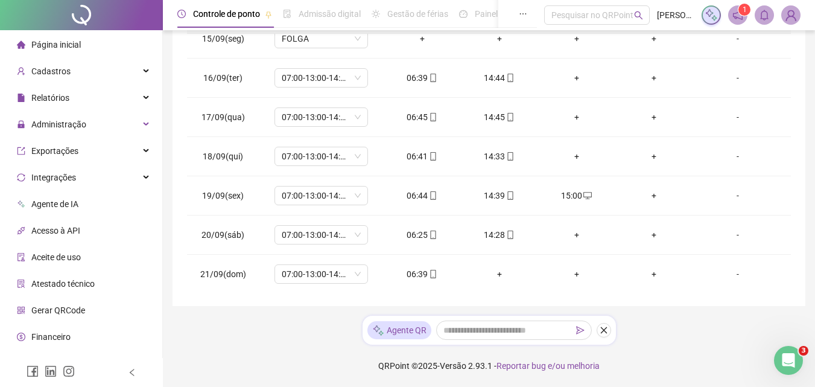
scroll to position [566, 0]
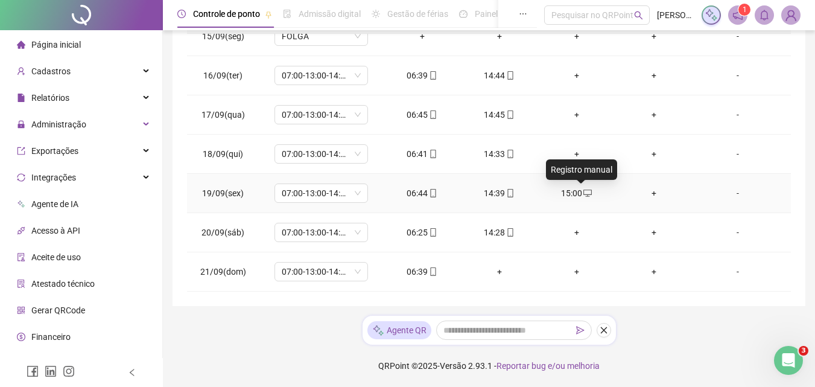
click at [583, 192] on icon "desktop" at bounding box center [587, 193] width 8 height 8
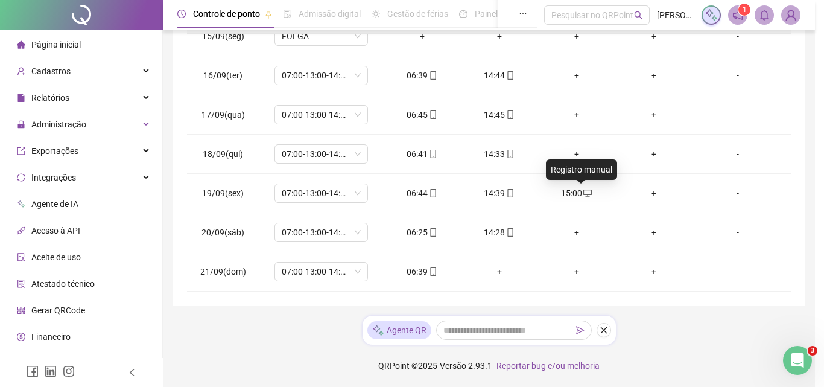
type input "**********"
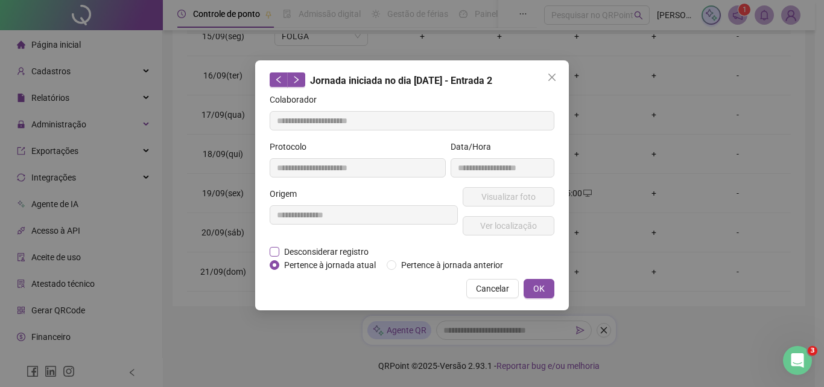
click at [296, 250] on span "Desconsiderar registro" at bounding box center [326, 251] width 94 height 13
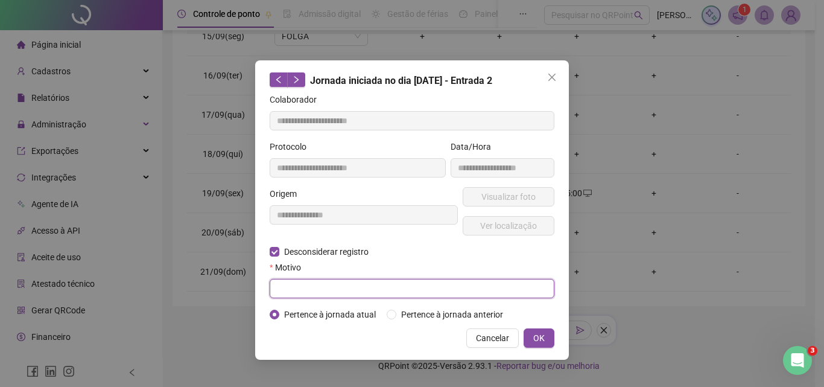
click at [296, 289] on input "text" at bounding box center [412, 288] width 285 height 19
type input "****"
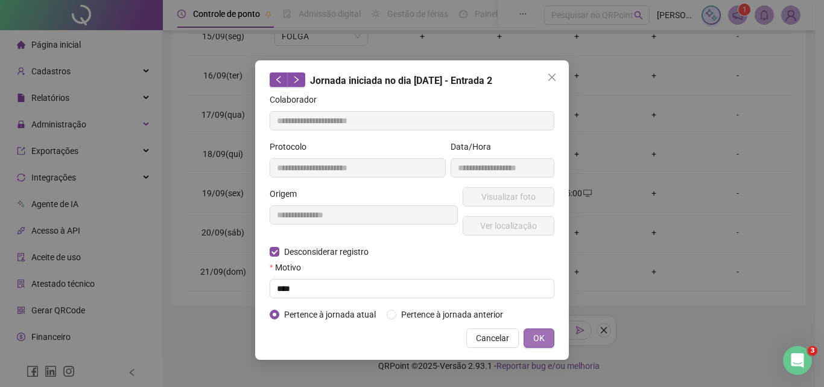
click at [533, 336] on button "OK" at bounding box center [539, 337] width 31 height 19
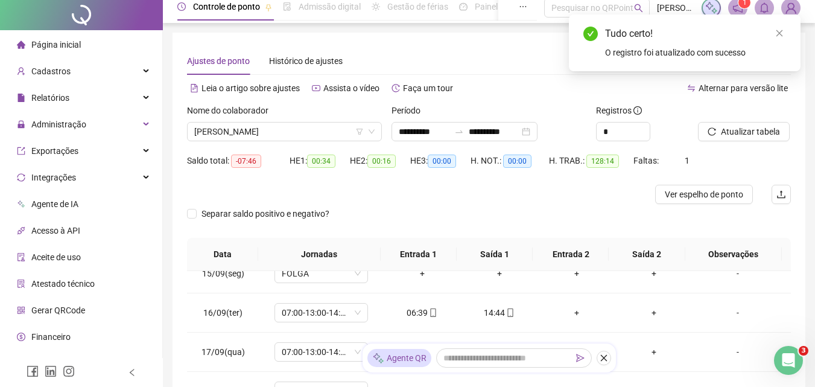
scroll to position [0, 0]
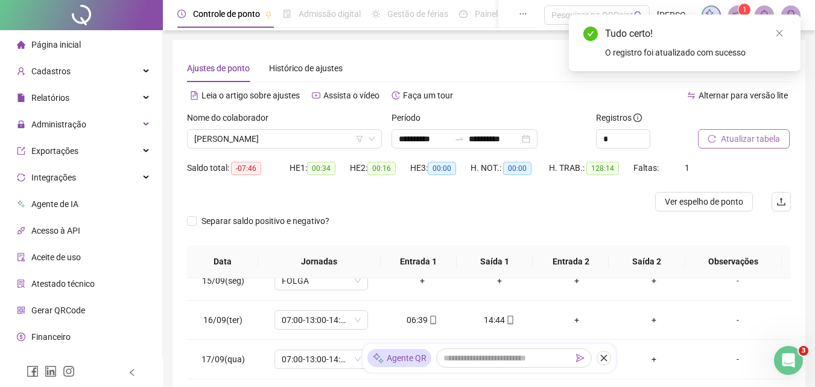
click at [741, 133] on span "Atualizar tabela" at bounding box center [750, 138] width 59 height 13
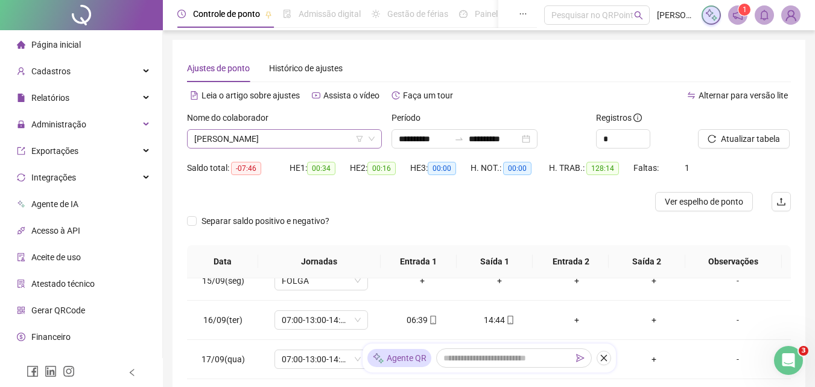
click at [295, 138] on span "[PERSON_NAME]" at bounding box center [284, 139] width 180 height 18
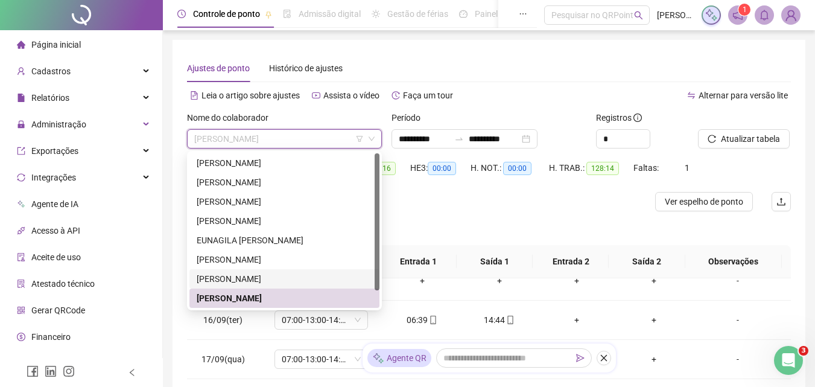
scroll to position [19, 0]
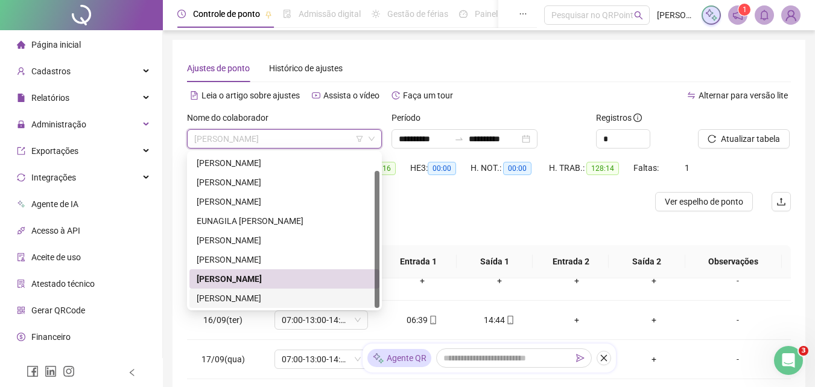
click at [262, 298] on div "[PERSON_NAME]" at bounding box center [285, 297] width 176 height 13
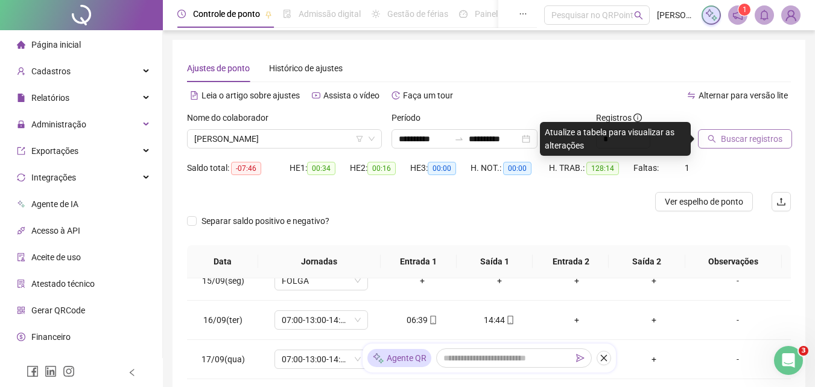
click at [746, 136] on span "Buscar registros" at bounding box center [752, 138] width 62 height 13
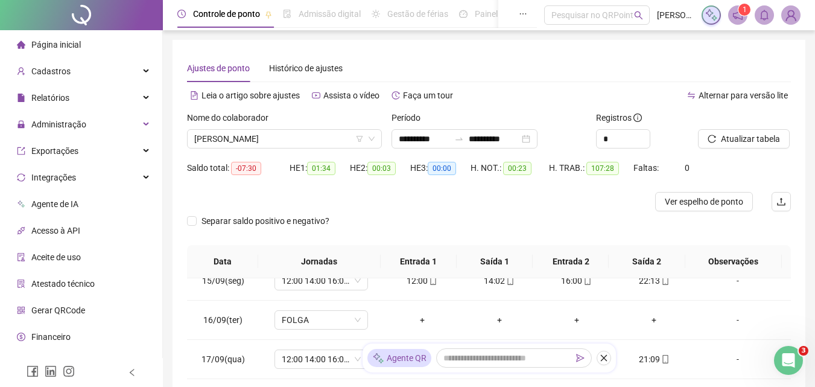
scroll to position [244, 0]
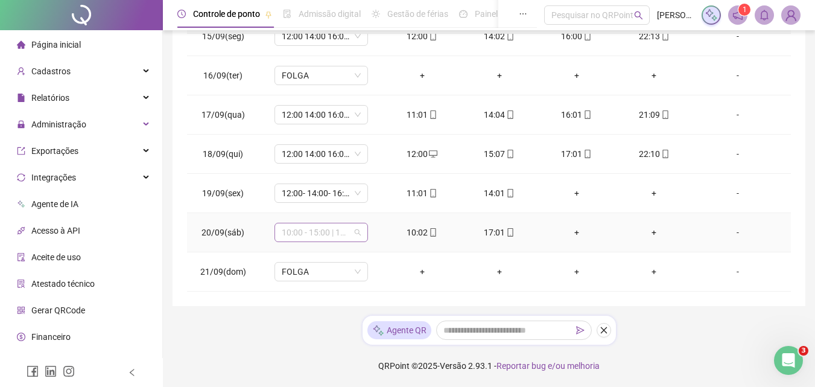
click at [295, 232] on span "10:00 - 15:00 | 16:00 - 22:00" at bounding box center [321, 232] width 79 height 18
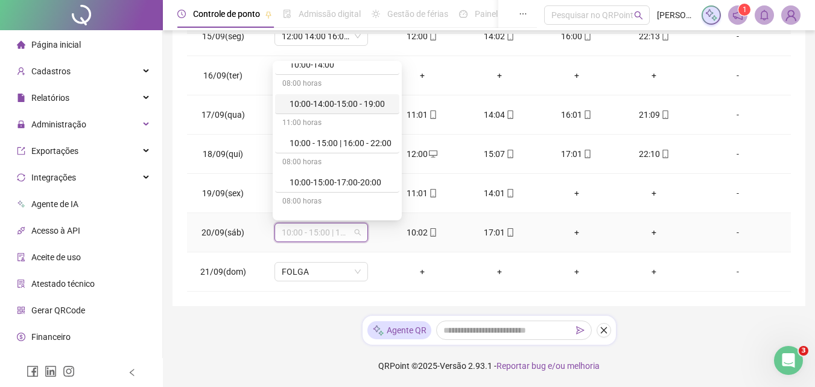
scroll to position [241, 0]
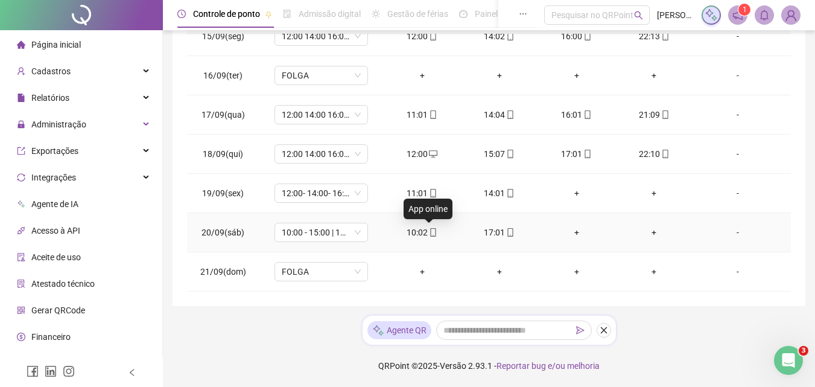
click at [429, 226] on div "10:02" at bounding box center [422, 232] width 58 height 13
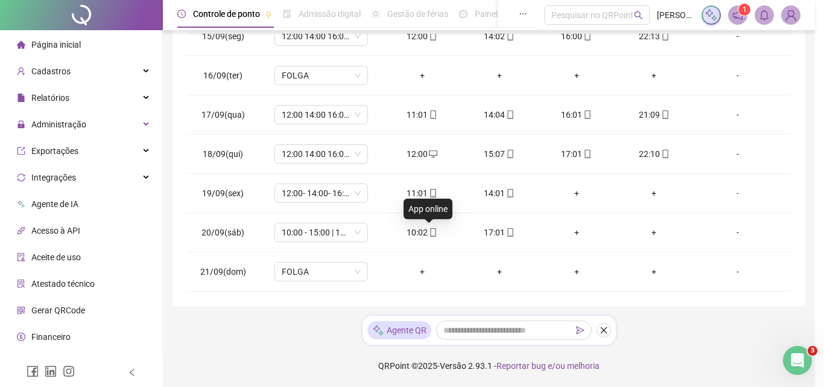
type input "**********"
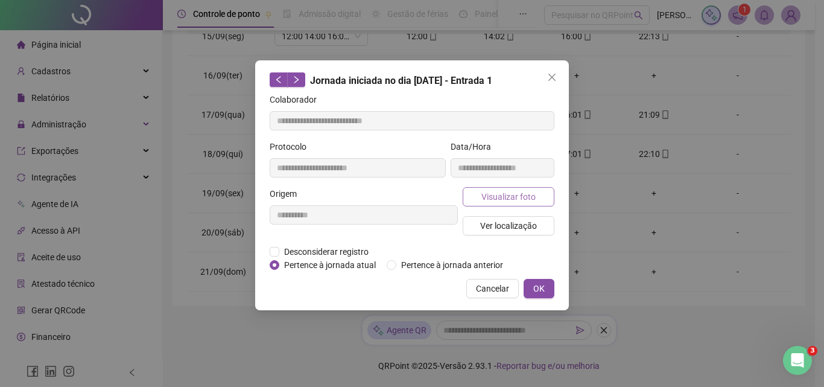
click at [501, 196] on span "Visualizar foto" at bounding box center [508, 196] width 54 height 13
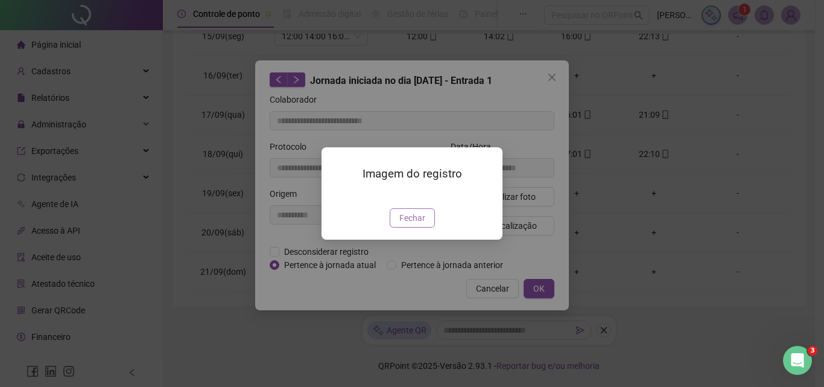
click at [412, 224] on span "Fechar" at bounding box center [412, 217] width 26 height 13
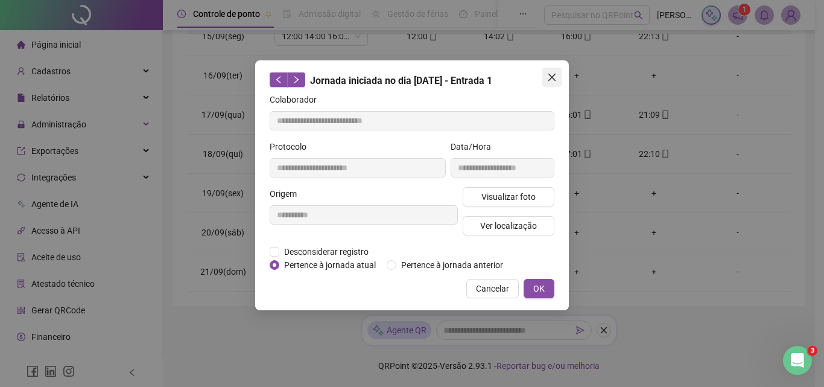
click at [552, 72] on icon "close" at bounding box center [552, 77] width 10 height 10
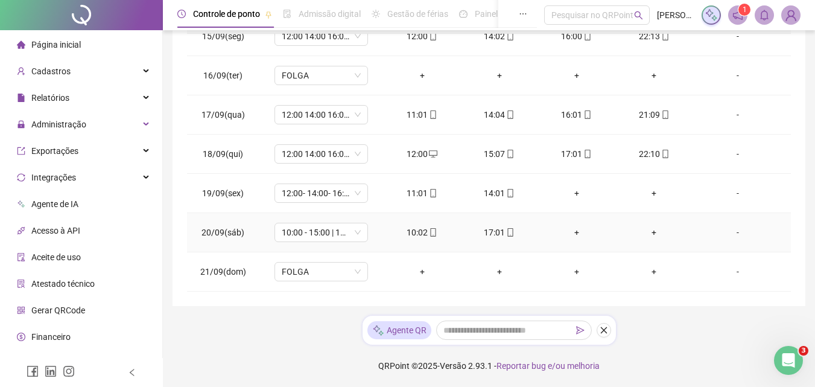
click at [506, 229] on icon "mobile" at bounding box center [510, 232] width 8 height 8
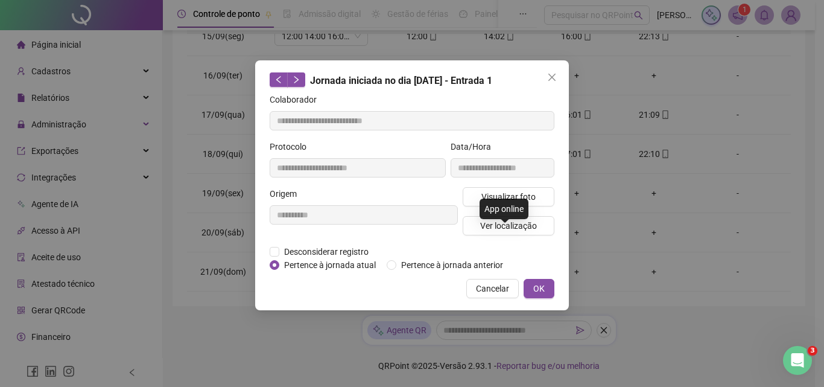
type input "**********"
click at [504, 197] on span "Visualizar foto" at bounding box center [508, 196] width 54 height 13
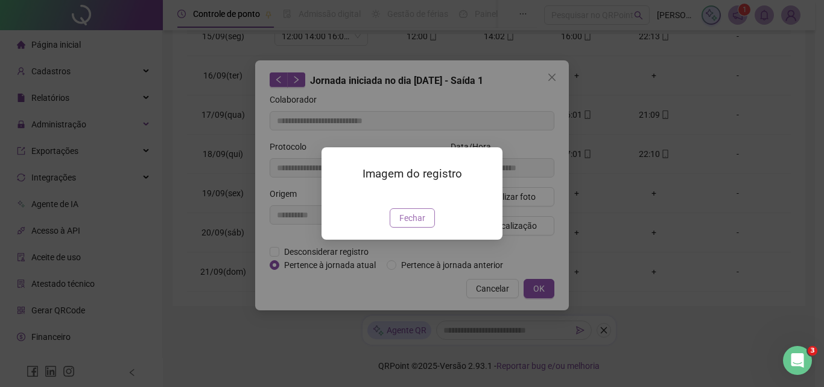
click at [414, 224] on span "Fechar" at bounding box center [412, 217] width 26 height 13
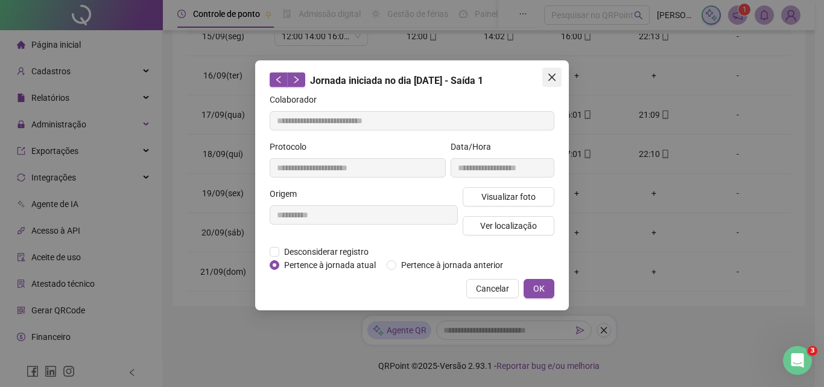
click at [550, 76] on icon "close" at bounding box center [551, 77] width 7 height 7
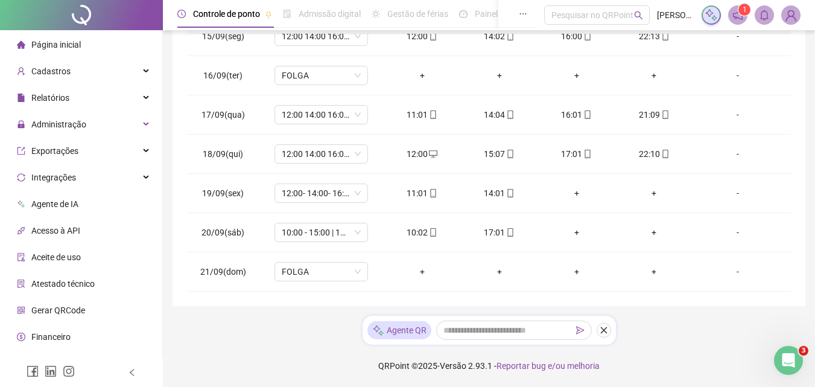
scroll to position [0, 0]
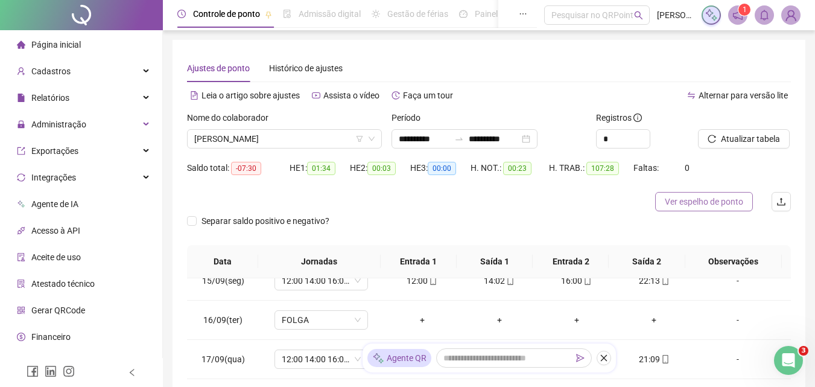
click at [712, 198] on span "Ver espelho de ponto" at bounding box center [704, 201] width 78 height 13
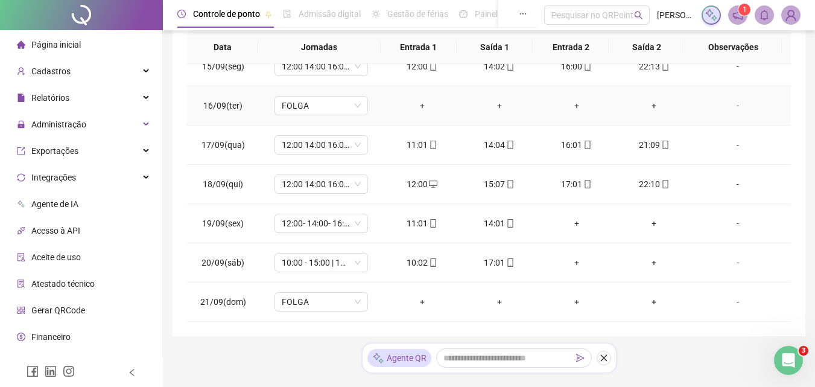
scroll to position [244, 0]
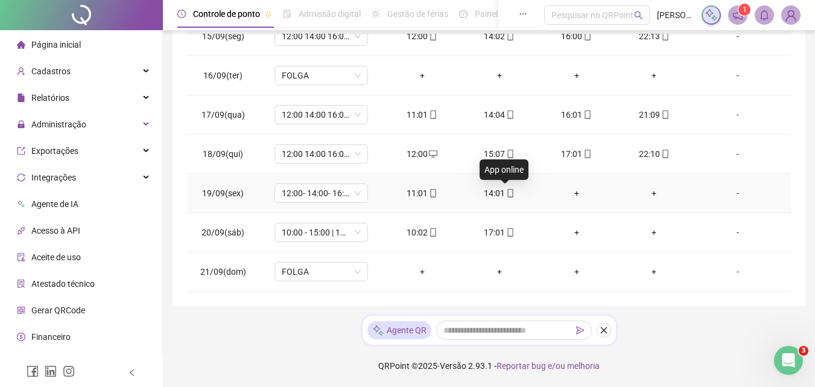
click at [506, 195] on icon "mobile" at bounding box center [510, 193] width 8 height 8
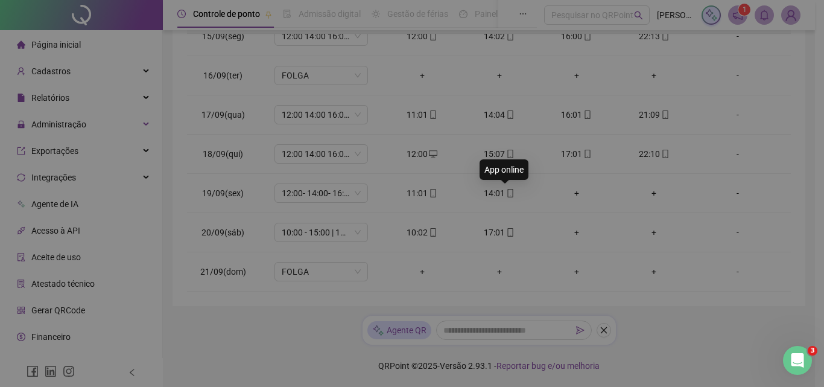
type input "**********"
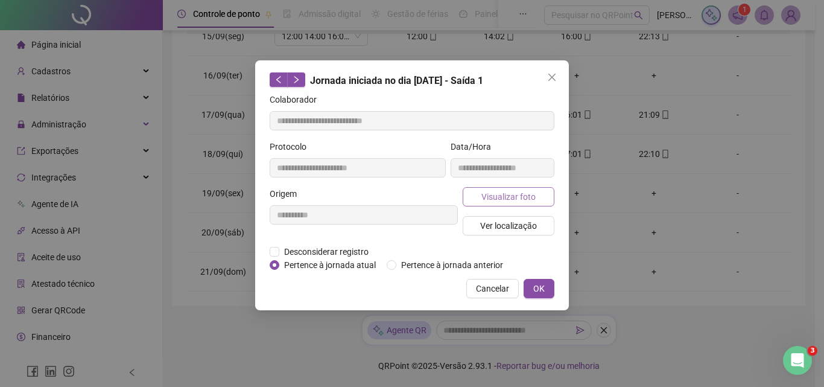
click at [504, 200] on span "Visualizar foto" at bounding box center [508, 196] width 54 height 13
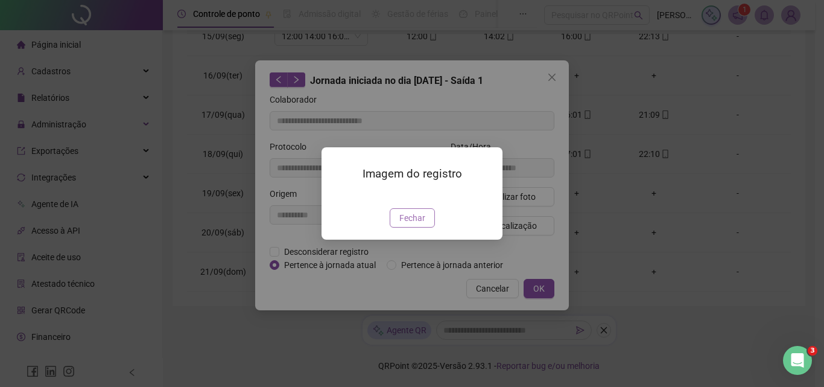
click at [408, 224] on span "Fechar" at bounding box center [412, 217] width 26 height 13
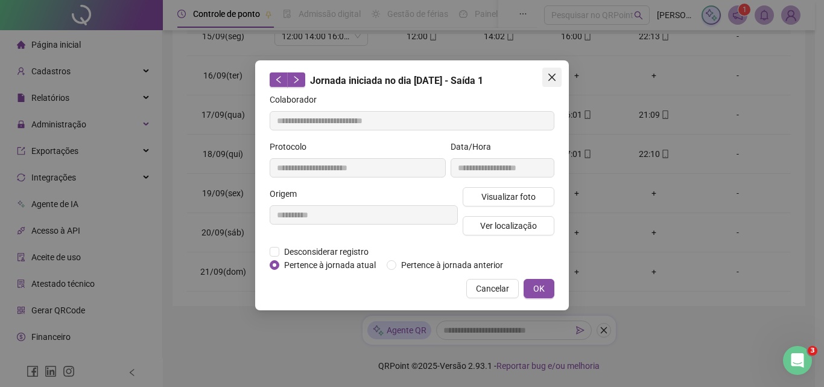
click at [549, 73] on icon "close" at bounding box center [552, 77] width 10 height 10
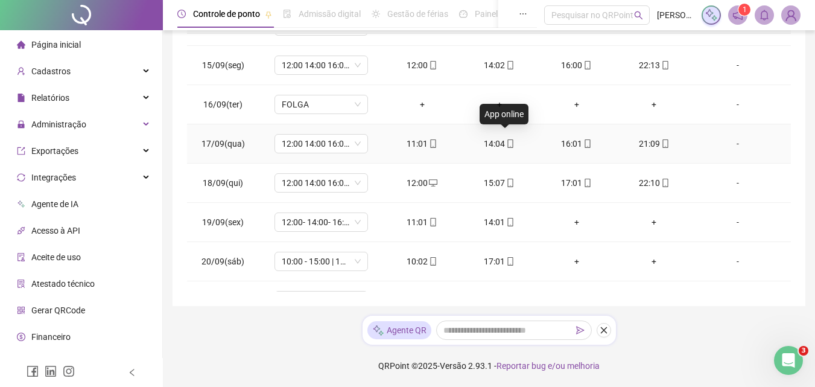
scroll to position [566, 0]
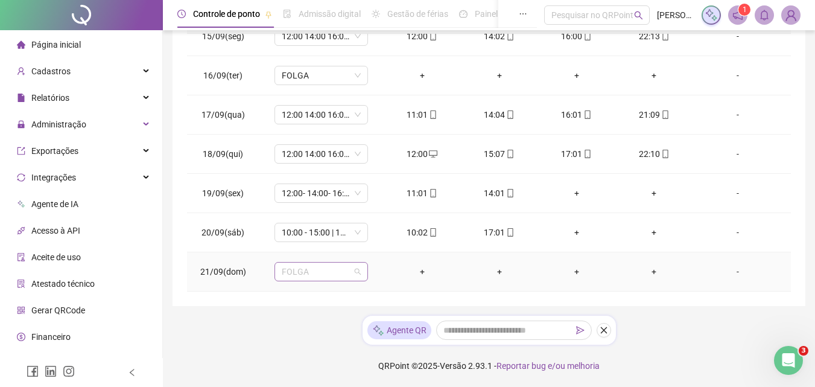
click at [296, 266] on span "FOLGA" at bounding box center [321, 271] width 79 height 18
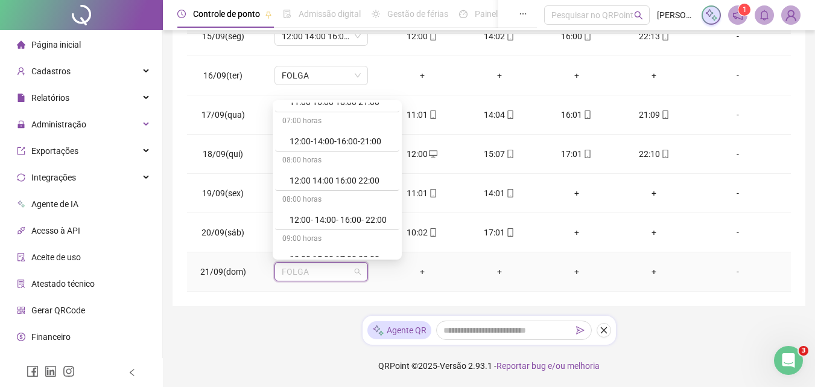
scroll to position [422, 0]
click at [315, 179] on div "12:00 14:00 16:00 22:00" at bounding box center [341, 179] width 103 height 13
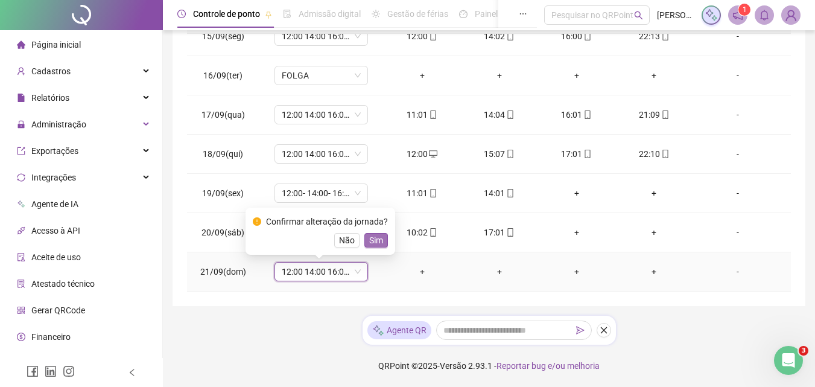
click at [372, 236] on span "Sim" at bounding box center [376, 239] width 14 height 13
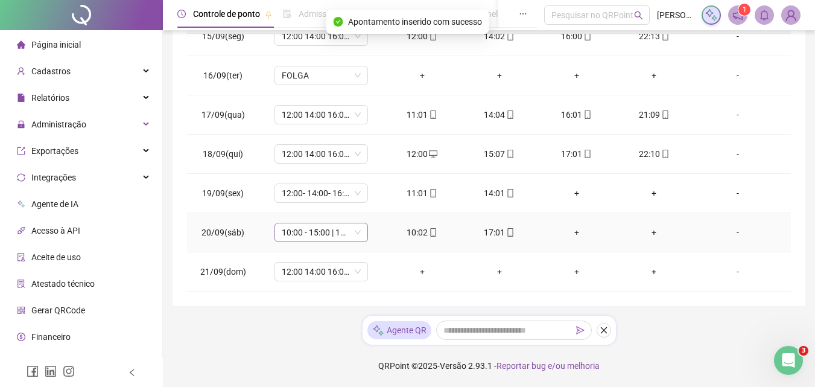
click at [309, 231] on span "10:00 - 15:00 | 16:00 - 22:00" at bounding box center [321, 232] width 79 height 18
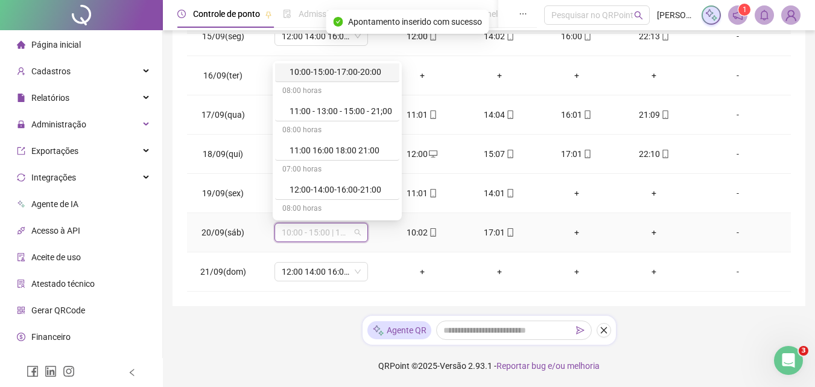
scroll to position [362, 0]
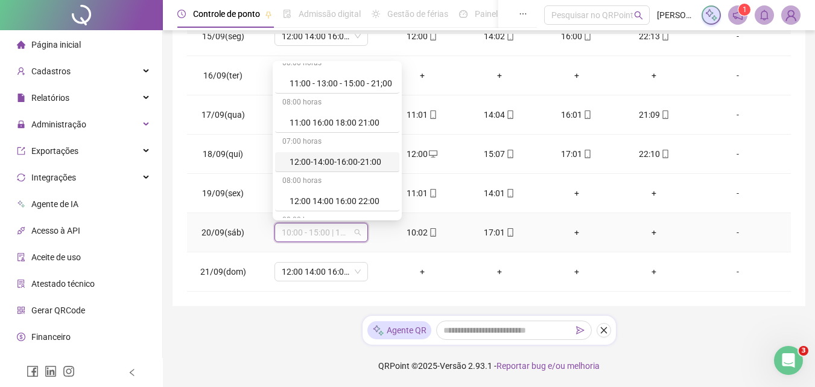
click at [365, 160] on div "12:00-14:00-16:00-21:00" at bounding box center [341, 161] width 103 height 13
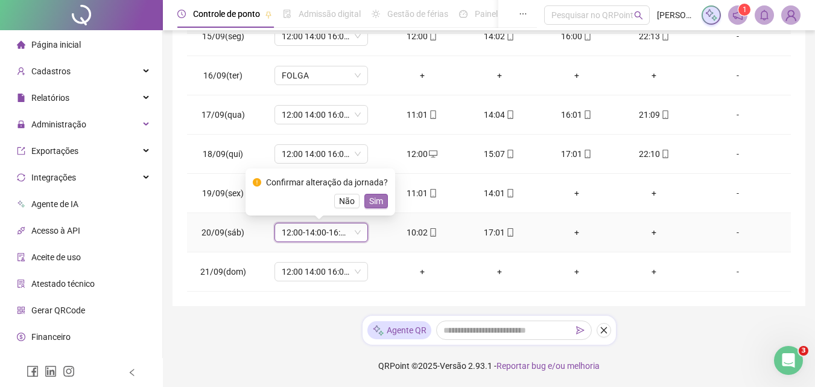
click at [375, 197] on span "Sim" at bounding box center [376, 200] width 14 height 13
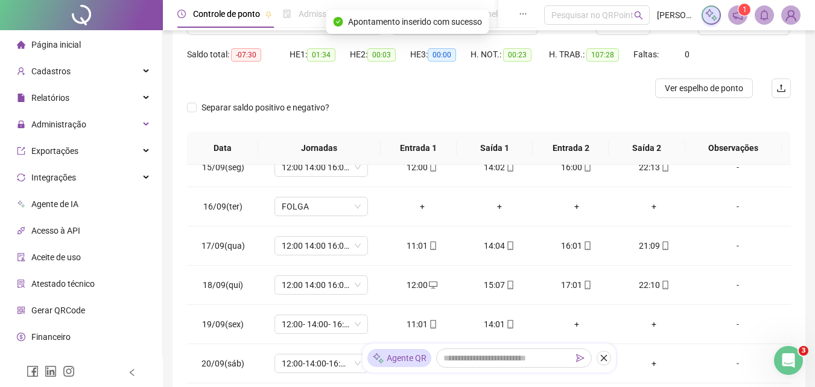
scroll to position [0, 0]
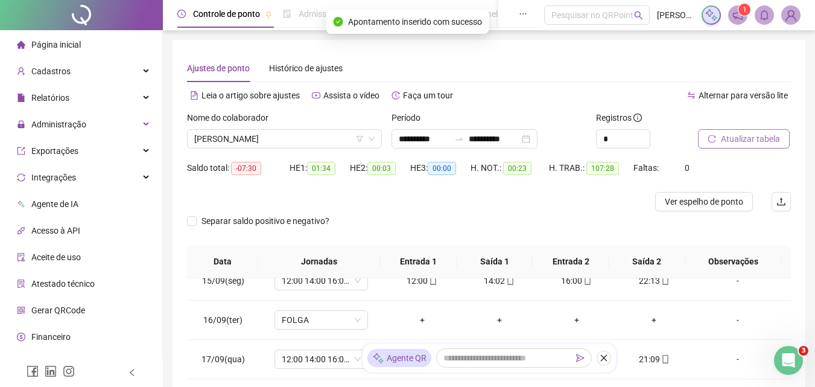
click at [736, 135] on span "Atualizar tabela" at bounding box center [750, 138] width 59 height 13
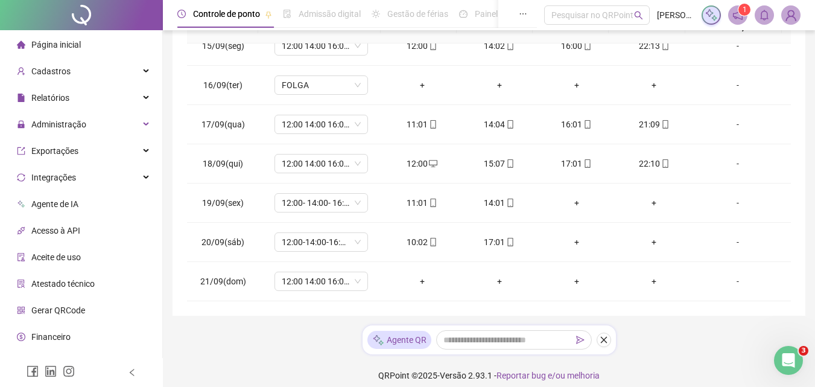
scroll to position [244, 0]
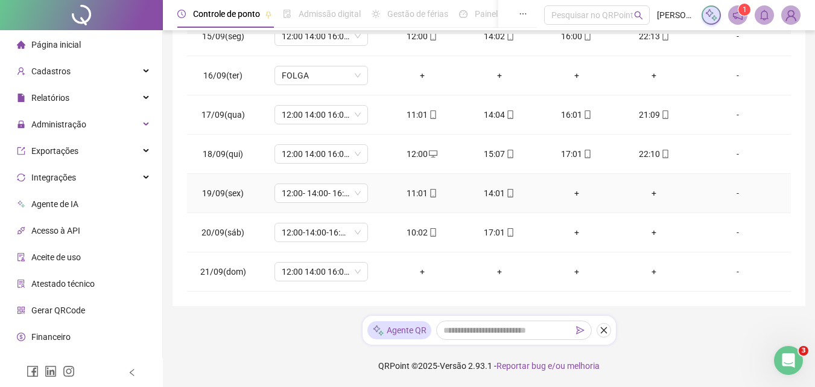
click at [571, 190] on div "+" at bounding box center [577, 192] width 58 height 13
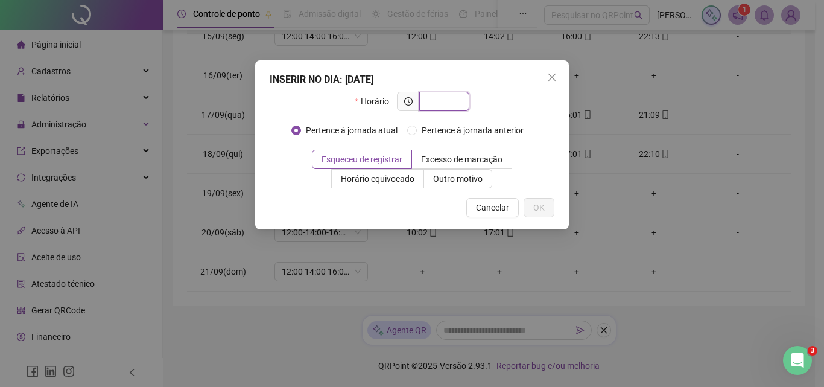
click at [450, 100] on input "text" at bounding box center [442, 101] width 33 height 13
click at [452, 98] on input "text" at bounding box center [442, 101] width 33 height 13
click at [455, 103] on input "text" at bounding box center [442, 101] width 33 height 13
drag, startPoint x: 557, startPoint y: 76, endPoint x: 609, endPoint y: 107, distance: 61.1
click at [557, 75] on span "Close" at bounding box center [551, 77] width 19 height 10
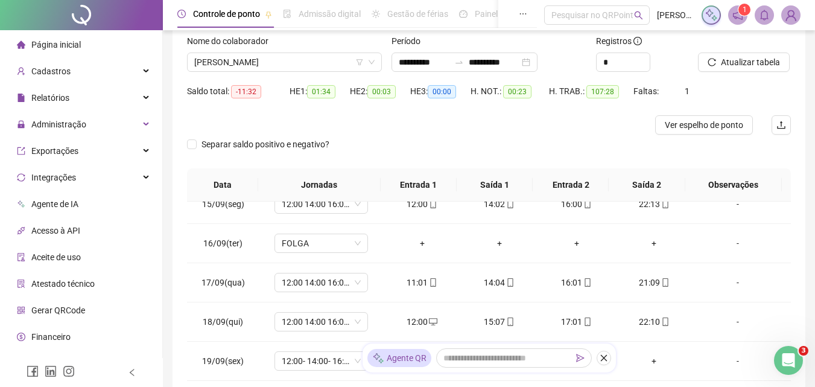
scroll to position [0, 0]
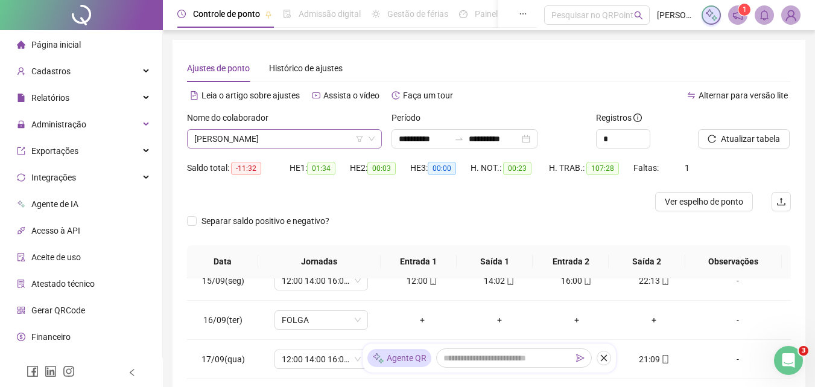
click at [320, 138] on span "[PERSON_NAME]" at bounding box center [284, 139] width 180 height 18
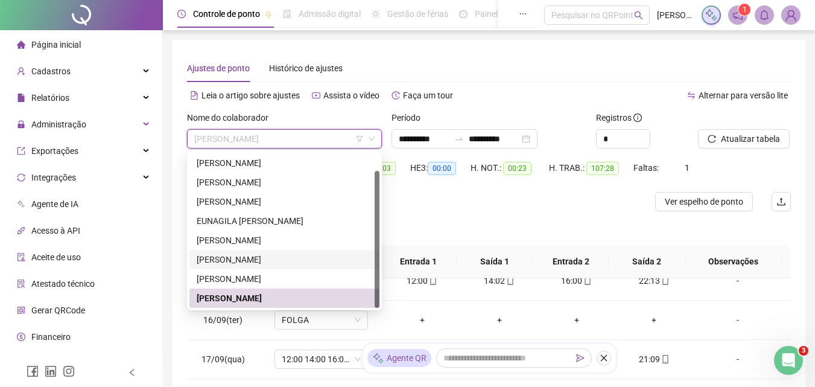
scroll to position [121, 0]
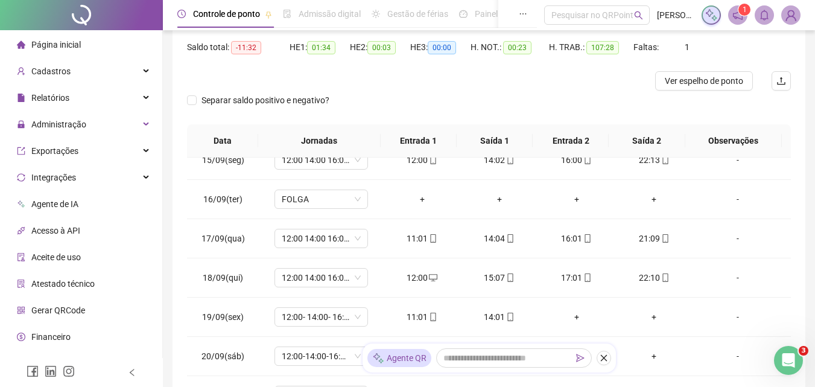
click at [508, 110] on div "Separar saldo positivo e negativo?" at bounding box center [489, 107] width 604 height 34
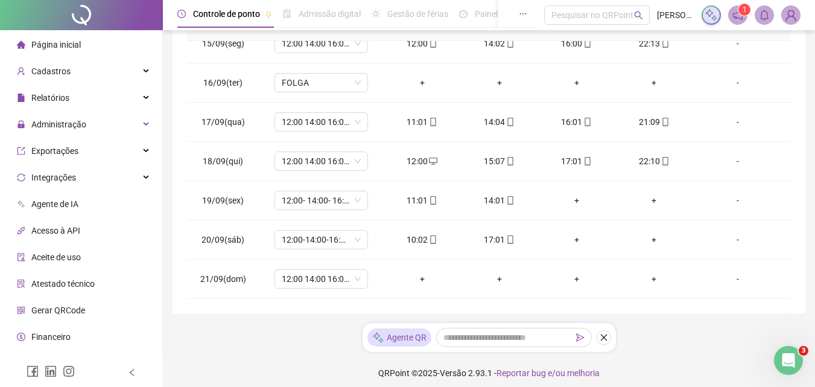
scroll to position [244, 0]
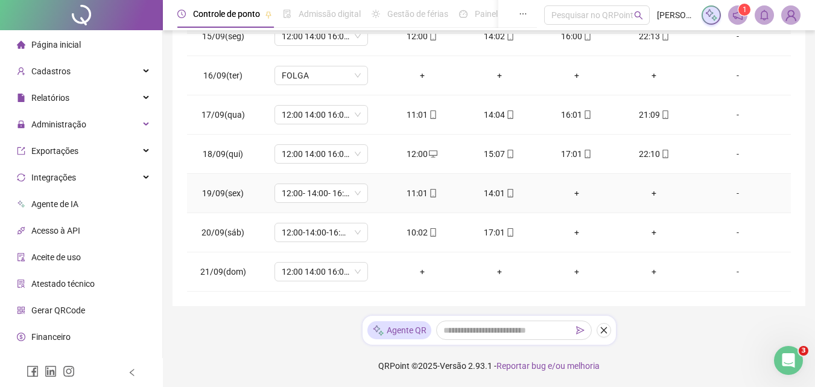
drag, startPoint x: 571, startPoint y: 194, endPoint x: 656, endPoint y: 167, distance: 89.1
click at [571, 193] on div "+" at bounding box center [577, 192] width 58 height 13
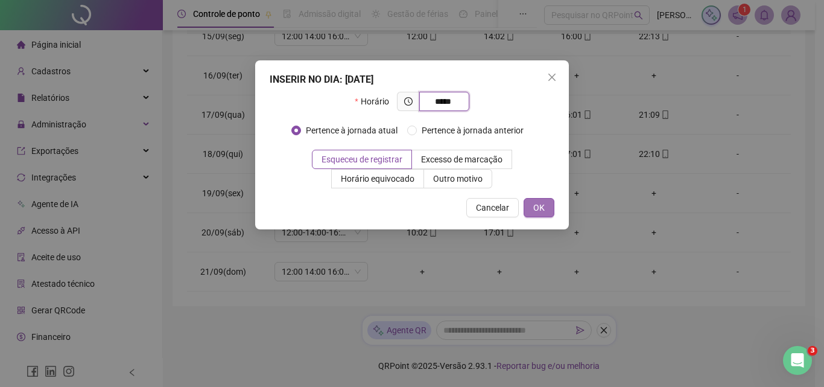
type input "*****"
click at [540, 204] on span "OK" at bounding box center [538, 207] width 11 height 13
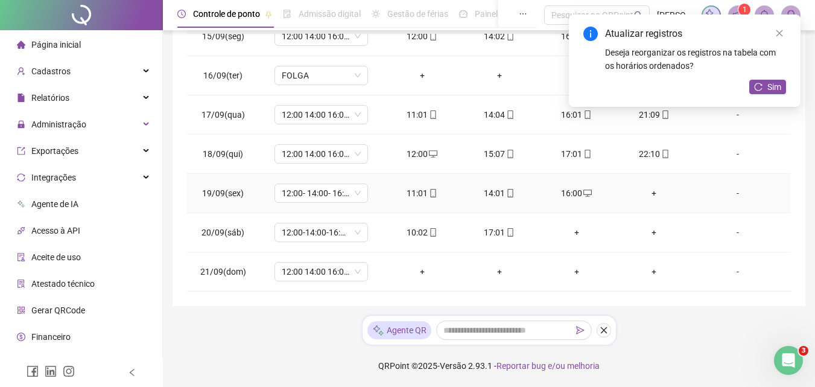
click at [647, 192] on div "+" at bounding box center [654, 192] width 58 height 13
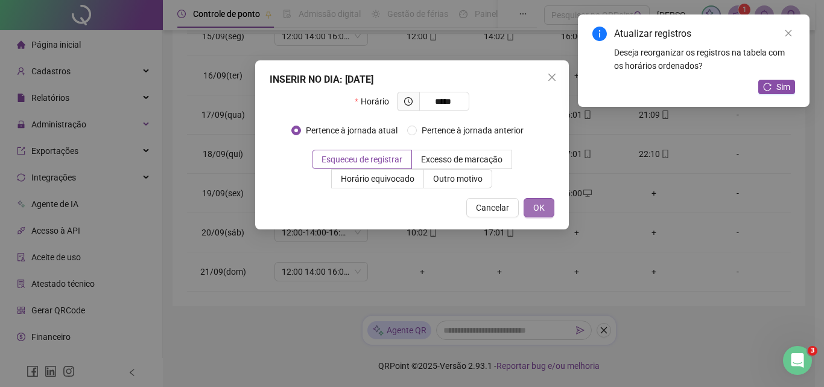
type input "*****"
click at [551, 206] on button "OK" at bounding box center [539, 207] width 31 height 19
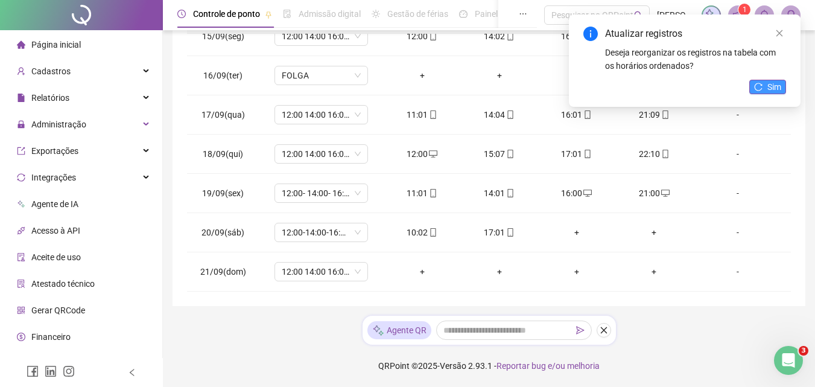
click at [770, 87] on span "Sim" at bounding box center [774, 86] width 14 height 13
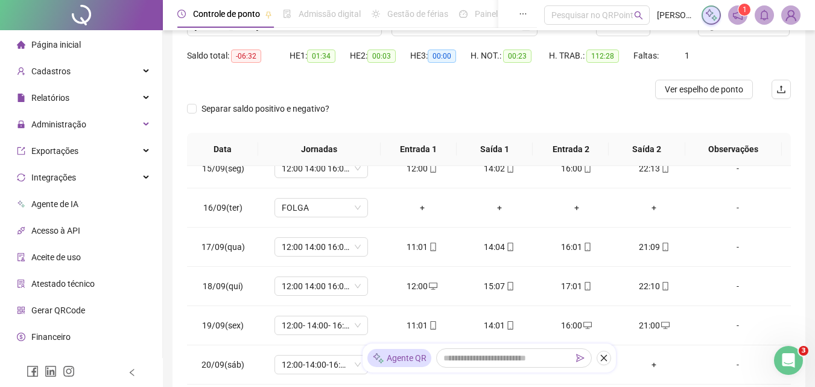
scroll to position [0, 0]
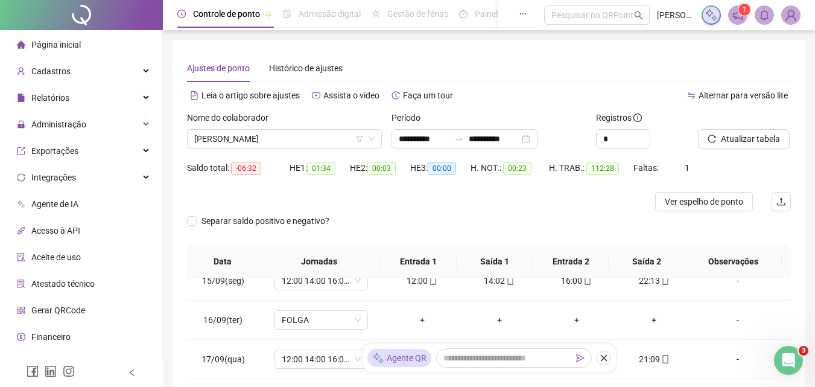
click at [504, 106] on div "Alternar para versão lite" at bounding box center [640, 101] width 302 height 19
click at [521, 59] on div "Ajustes de ponto Histórico de ajustes" at bounding box center [489, 68] width 604 height 28
